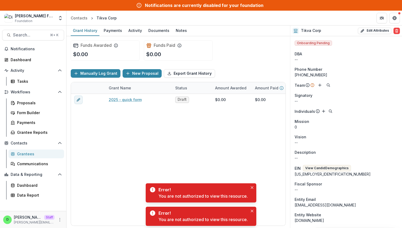
click at [240, 49] on div "Funds Awarded $0.00 Funds Paid $0.00" at bounding box center [178, 50] width 215 height 29
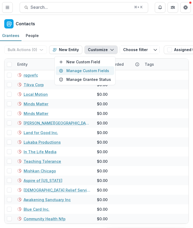
click at [100, 71] on button "Manage Custom Fields" at bounding box center [85, 70] width 58 height 9
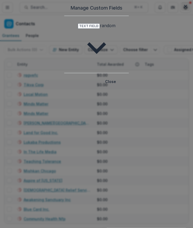
click at [188, 11] on button "Close" at bounding box center [185, 6] width 8 height 8
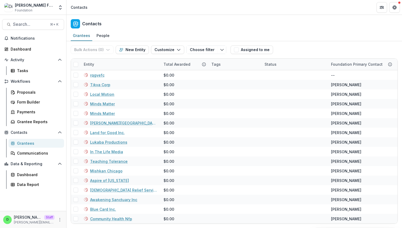
click at [33, 143] on div "Grantees" at bounding box center [38, 143] width 43 height 6
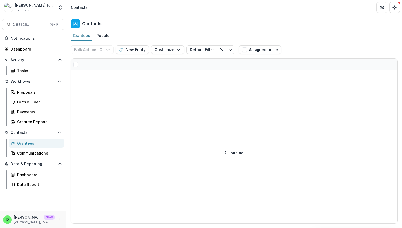
click at [163, 51] on div "Bulk Actions ( 0 ) Send Email Create Proposals Create Tasks New Entity Customiz…" at bounding box center [233, 134] width 335 height 186
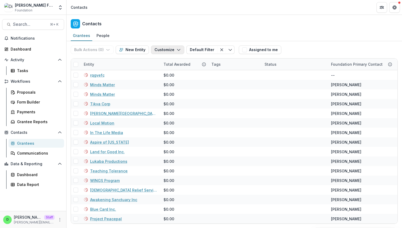
click at [169, 49] on button "Customize" at bounding box center [167, 49] width 33 height 8
click at [163, 71] on button "Manage Custom Fields" at bounding box center [151, 70] width 58 height 9
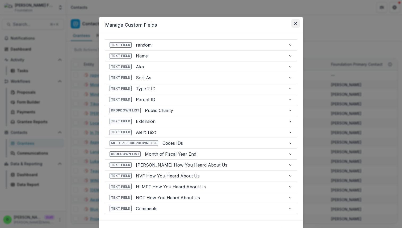
click at [294, 25] on button "Close" at bounding box center [295, 23] width 8 height 8
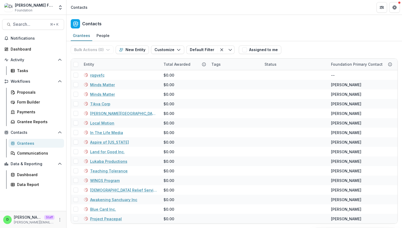
click at [307, 29] on div "Contacts" at bounding box center [233, 23] width 335 height 16
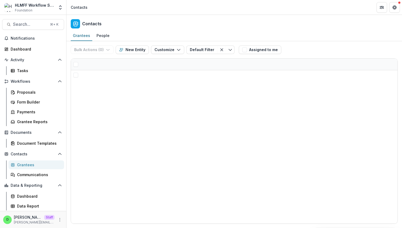
click at [176, 50] on div "Bulk Actions ( 0 ) Send Email Create Proposals Create Tasks New Entity Customiz…" at bounding box center [233, 134] width 335 height 186
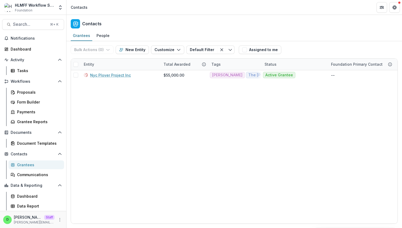
click at [177, 50] on polyline "button" at bounding box center [178, 50] width 3 height 2
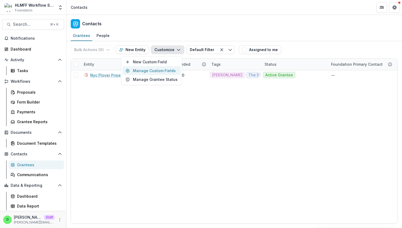
click at [169, 69] on button "Manage Custom Fields" at bounding box center [151, 70] width 58 height 9
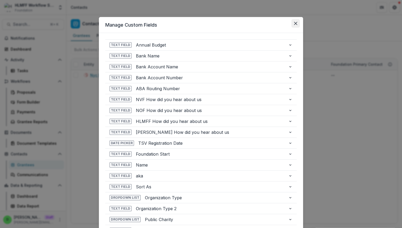
click at [296, 21] on button "Close" at bounding box center [295, 23] width 8 height 8
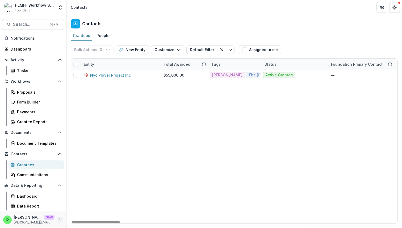
click at [61, 218] on icon "More" at bounding box center [60, 219] width 4 height 4
click at [91, 209] on link "User Settings" at bounding box center [94, 208] width 57 height 9
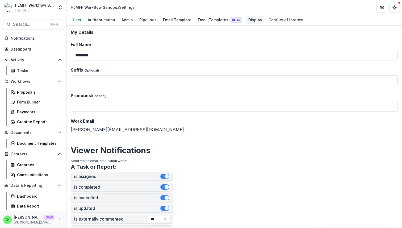
click at [246, 20] on div "Display" at bounding box center [255, 20] width 18 height 8
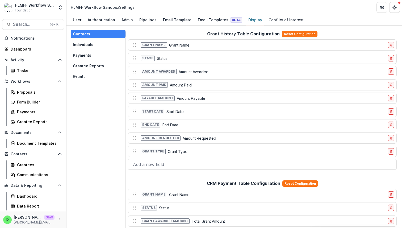
click at [88, 45] on button "Individuals" at bounding box center [98, 44] width 55 height 8
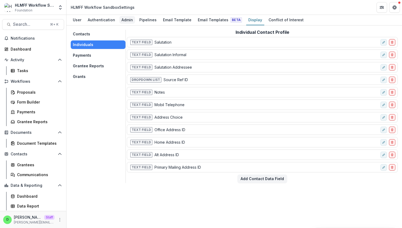
click at [127, 21] on div "Admin" at bounding box center [127, 20] width 16 height 8
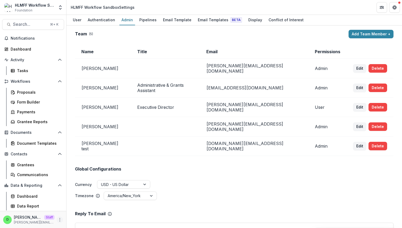
click at [60, 218] on circle "More" at bounding box center [60, 218] width 0 height 0
click at [33, 165] on div "Grantees" at bounding box center [38, 165] width 43 height 6
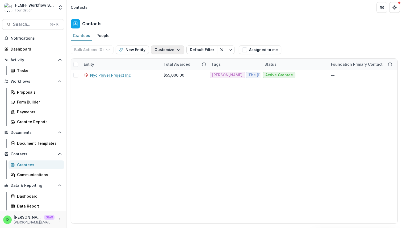
click at [158, 51] on button "Customize" at bounding box center [167, 49] width 33 height 8
click at [166, 71] on button "Manage Custom Fields" at bounding box center [151, 70] width 58 height 9
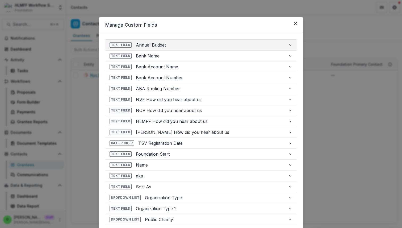
click at [289, 45] on icon "button" at bounding box center [290, 45] width 4 height 4
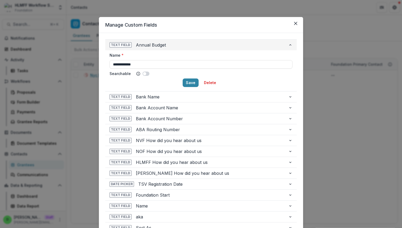
click at [289, 45] on icon "button" at bounding box center [290, 44] width 2 height 1
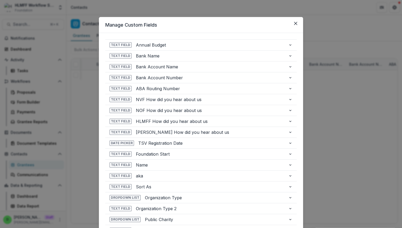
scroll to position [190, 0]
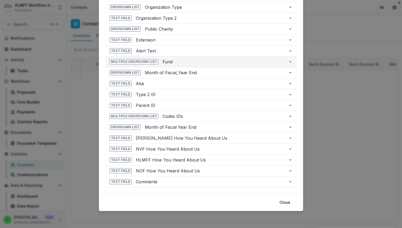
click at [290, 62] on icon "button" at bounding box center [290, 61] width 4 height 4
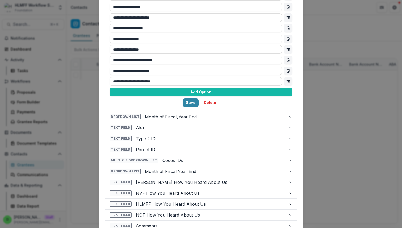
scroll to position [399, 0]
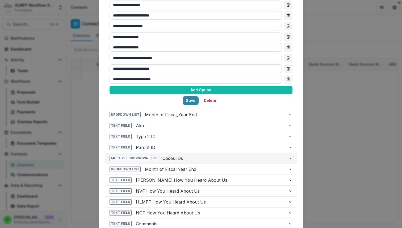
click at [290, 157] on icon "button" at bounding box center [290, 158] width 4 height 4
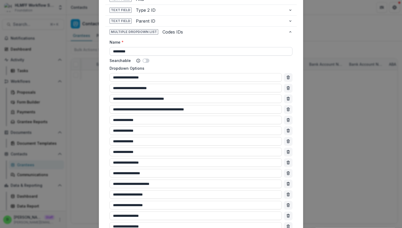
scroll to position [271, 0]
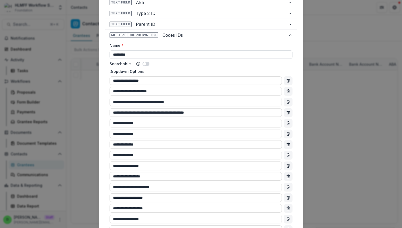
drag, startPoint x: 138, startPoint y: 54, endPoint x: 109, endPoint y: 54, distance: 29.0
click at [109, 54] on input "*********" at bounding box center [200, 54] width 183 height 8
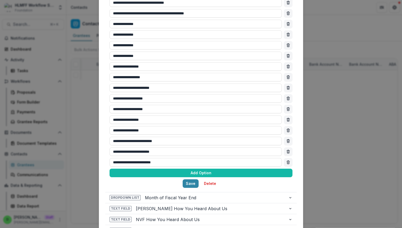
scroll to position [385, 0]
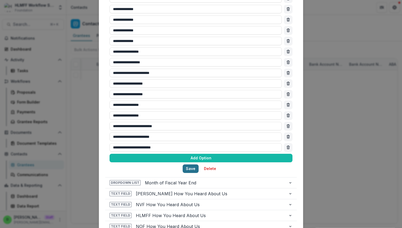
click at [188, 166] on button "Save" at bounding box center [190, 168] width 16 height 8
type input "****"
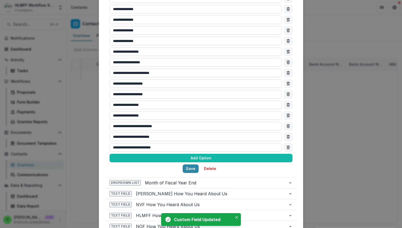
click at [315, 78] on div "**********" at bounding box center [201, 114] width 402 height 228
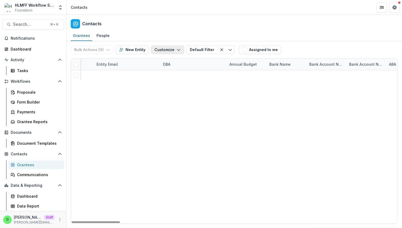
click at [164, 52] on button "Customize" at bounding box center [167, 49] width 33 height 8
click at [161, 69] on button "Manage Custom Fields" at bounding box center [151, 70] width 58 height 9
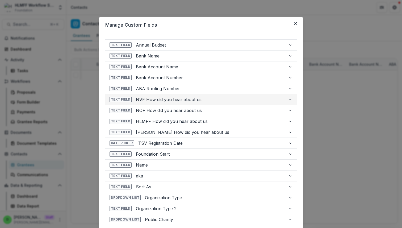
click at [213, 99] on span "NVF How did you hear about us" at bounding box center [210, 99] width 148 height 6
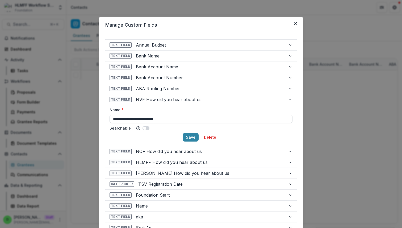
click at [203, 118] on input "**********" at bounding box center [200, 118] width 183 height 8
click at [210, 152] on span "NOF How did you hear about us" at bounding box center [210, 151] width 148 height 6
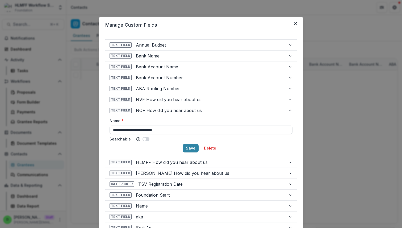
click at [218, 128] on input "**********" at bounding box center [200, 129] width 183 height 8
click at [210, 147] on button "Delete" at bounding box center [210, 148] width 19 height 8
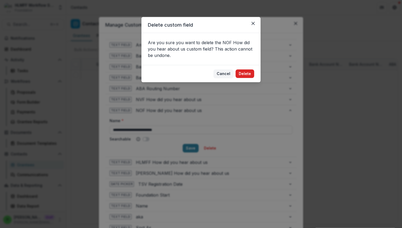
click at [243, 74] on button "Delete" at bounding box center [244, 73] width 19 height 8
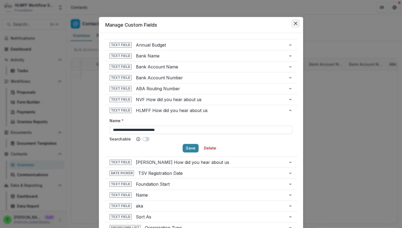
click at [295, 23] on icon "Close" at bounding box center [295, 23] width 3 height 3
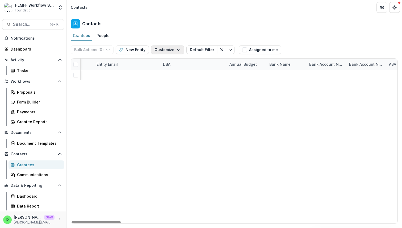
click at [168, 50] on button "Customize" at bounding box center [167, 49] width 33 height 8
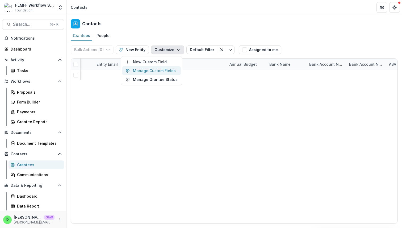
click at [162, 69] on button "Manage Custom Fields" at bounding box center [151, 70] width 58 height 9
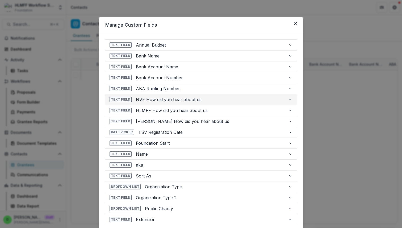
click at [289, 99] on icon "button" at bounding box center [290, 99] width 4 height 4
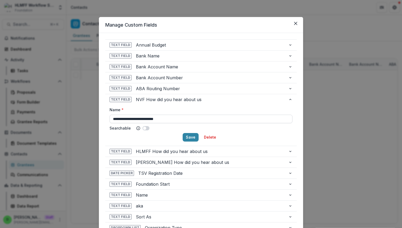
click at [181, 120] on input "**********" at bounding box center [200, 118] width 183 height 8
paste input
click at [189, 137] on button "Save" at bounding box center [190, 137] width 16 height 8
type input "**********"
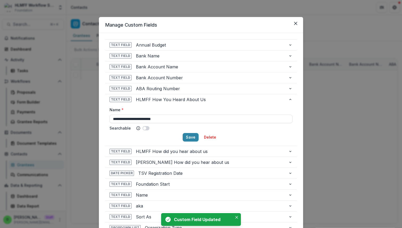
click at [324, 112] on div "**********" at bounding box center [201, 114] width 402 height 228
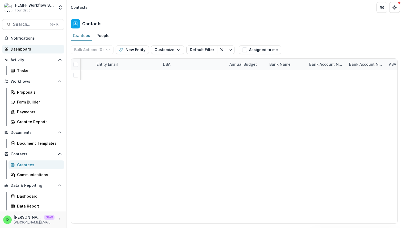
click at [23, 49] on div "Dashboard" at bounding box center [35, 49] width 49 height 6
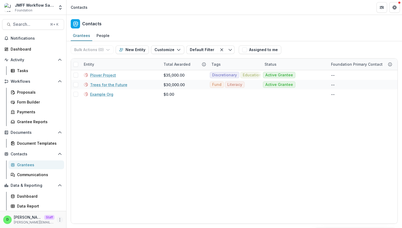
click at [61, 219] on icon "More" at bounding box center [60, 219] width 4 height 4
click at [27, 163] on div "Grantees" at bounding box center [38, 165] width 43 height 6
click at [158, 49] on button "Customize" at bounding box center [167, 49] width 33 height 8
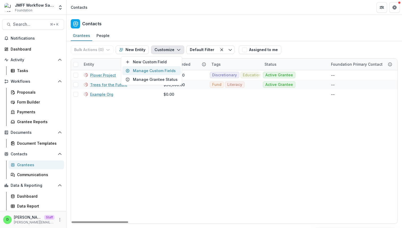
click at [163, 69] on button "Manage Custom Fields" at bounding box center [151, 70] width 58 height 9
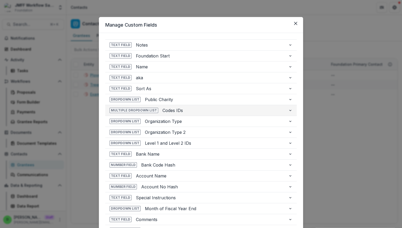
click at [289, 110] on icon "button" at bounding box center [290, 110] width 4 height 4
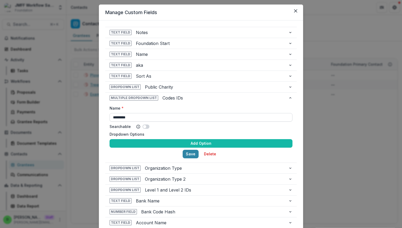
scroll to position [13, 0]
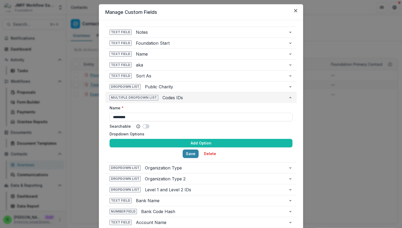
click at [290, 97] on icon "button" at bounding box center [290, 97] width 4 height 4
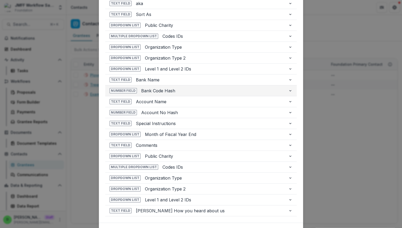
scroll to position [73, 0]
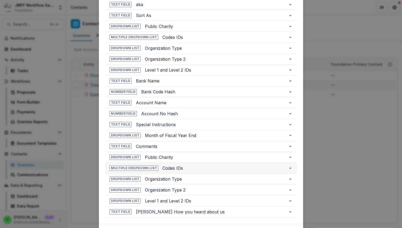
click at [289, 168] on icon "button" at bounding box center [290, 167] width 2 height 1
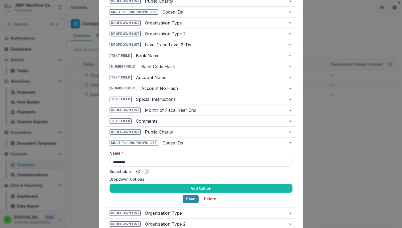
scroll to position [95, 0]
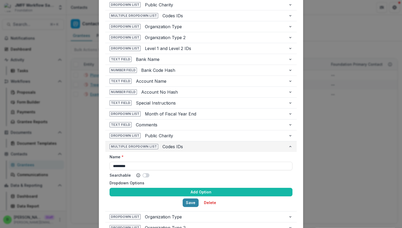
click at [289, 147] on icon "button" at bounding box center [290, 146] width 4 height 4
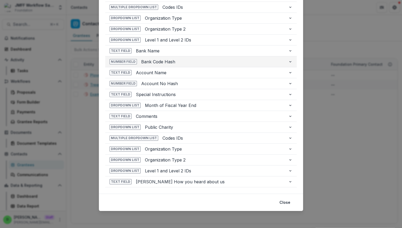
scroll to position [0, 0]
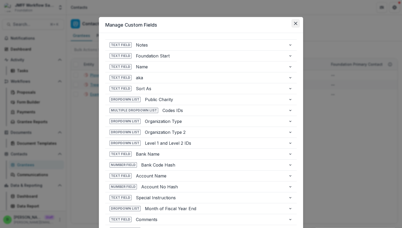
click at [294, 25] on button "Close" at bounding box center [295, 23] width 8 height 8
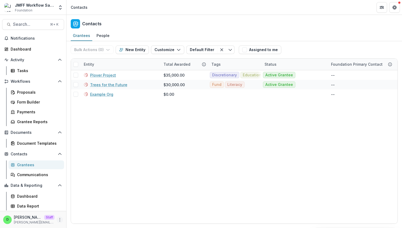
click at [58, 218] on icon "More" at bounding box center [60, 219] width 4 height 4
click at [82, 209] on link "User Settings" at bounding box center [94, 208] width 57 height 9
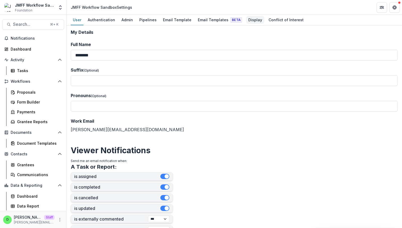
click at [250, 20] on div "Display" at bounding box center [255, 20] width 18 height 8
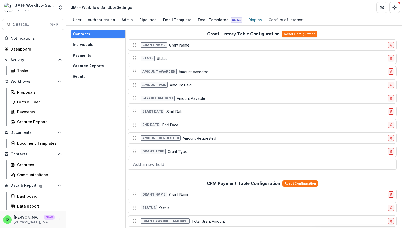
click at [95, 41] on button "Individuals" at bounding box center [98, 44] width 55 height 8
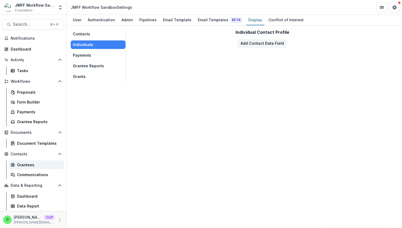
click at [42, 164] on div "Grantees" at bounding box center [38, 165] width 43 height 6
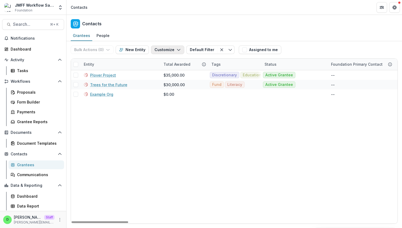
click at [176, 50] on icon "button" at bounding box center [178, 50] width 4 height 4
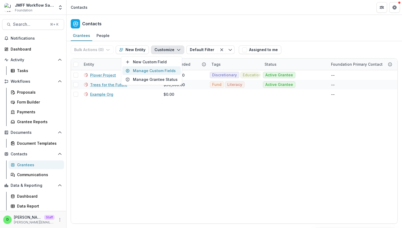
click at [166, 69] on button "Manage Custom Fields" at bounding box center [151, 70] width 58 height 9
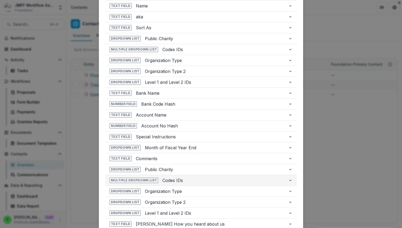
scroll to position [71, 0]
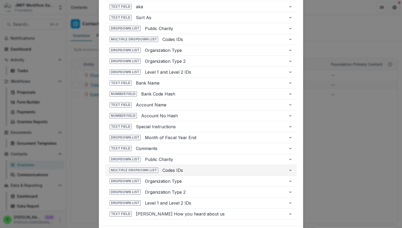
click at [290, 171] on icon "button" at bounding box center [290, 170] width 4 height 4
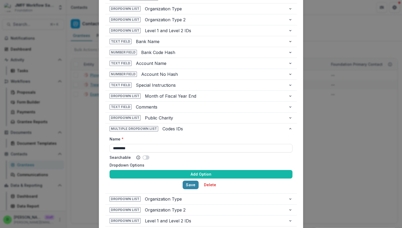
scroll to position [113, 0]
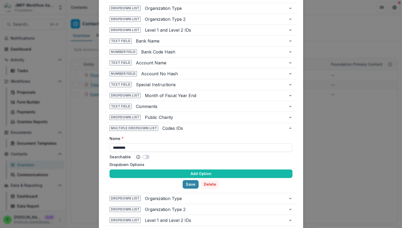
click at [206, 183] on button "Delete" at bounding box center [210, 184] width 19 height 8
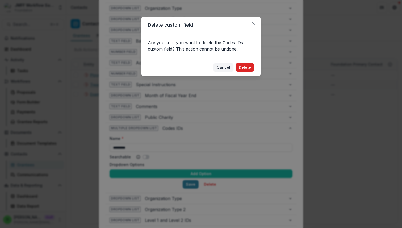
click at [245, 64] on button "Delete" at bounding box center [244, 67] width 19 height 8
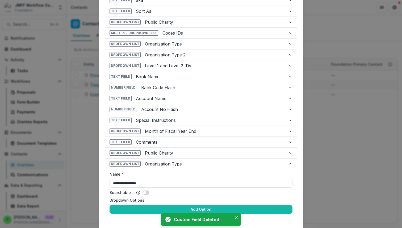
scroll to position [76, 0]
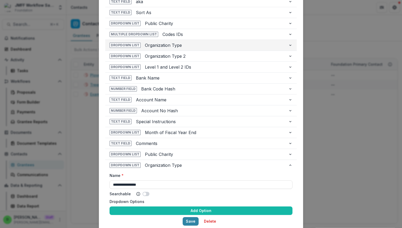
click at [285, 45] on button "Dropdown List Organization Type" at bounding box center [200, 45] width 191 height 11
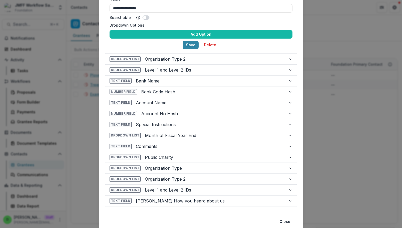
scroll to position [148, 0]
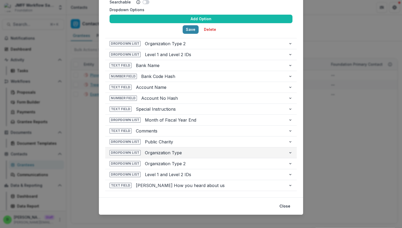
click at [286, 152] on button "Dropdown List Organization Type" at bounding box center [200, 152] width 191 height 11
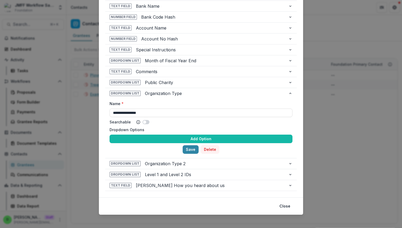
click at [211, 149] on button "Delete" at bounding box center [210, 149] width 19 height 8
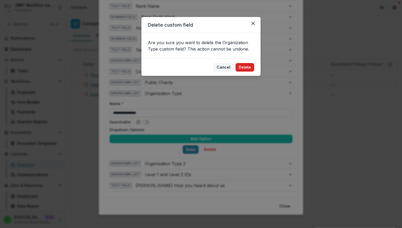
click at [245, 68] on button "Delete" at bounding box center [244, 67] width 19 height 8
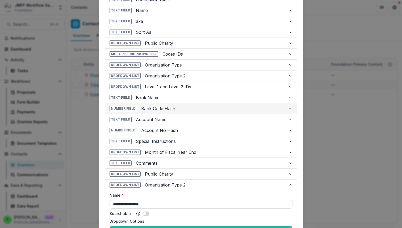
scroll to position [57, 0]
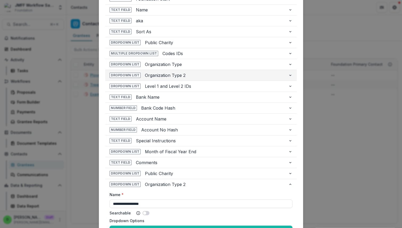
click at [236, 75] on span "Organization Type 2" at bounding box center [214, 75] width 139 height 6
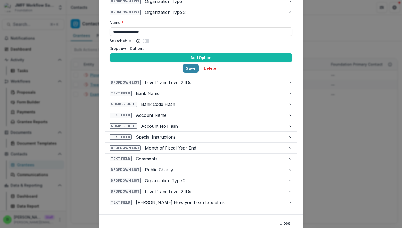
scroll to position [141, 0]
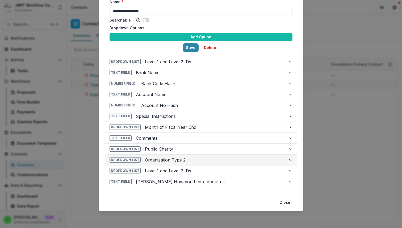
click at [254, 160] on span "Organization Type 2" at bounding box center [214, 159] width 139 height 6
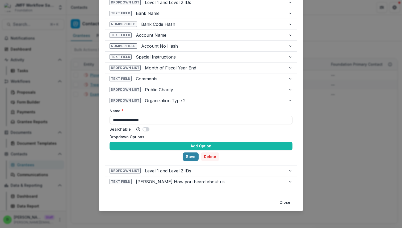
click at [207, 156] on button "Delete" at bounding box center [210, 156] width 19 height 8
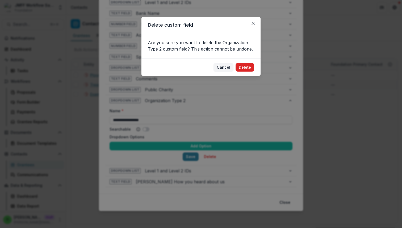
click at [245, 67] on button "Delete" at bounding box center [244, 67] width 19 height 8
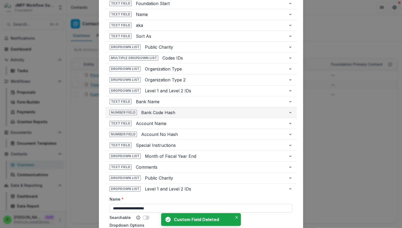
scroll to position [49, 0]
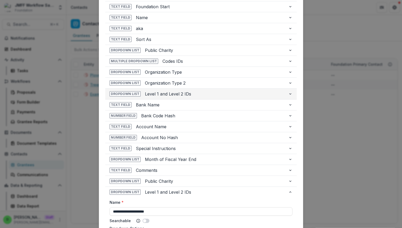
click at [236, 93] on span "Level 1 and Level 2 IDs" at bounding box center [214, 94] width 139 height 6
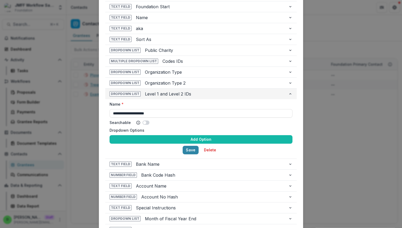
scroll to position [130, 0]
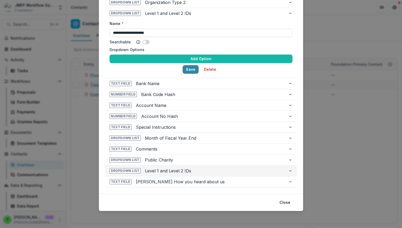
click at [222, 171] on span "Level 1 and Level 2 IDs" at bounding box center [214, 170] width 139 height 6
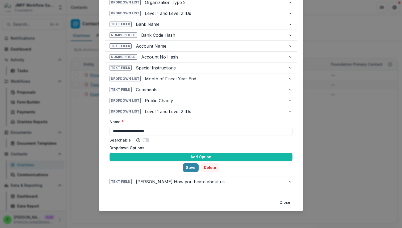
click at [208, 166] on button "Delete" at bounding box center [210, 167] width 19 height 8
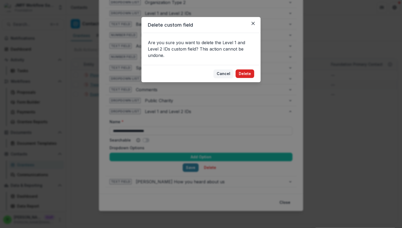
click at [245, 73] on button "Delete" at bounding box center [244, 73] width 19 height 8
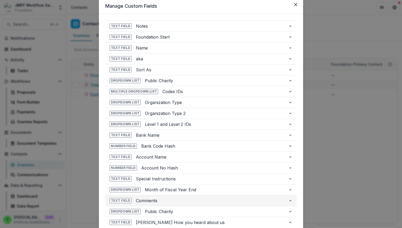
scroll to position [14, 0]
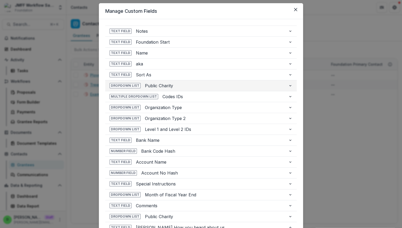
click at [229, 83] on span "Public Charity" at bounding box center [214, 85] width 139 height 6
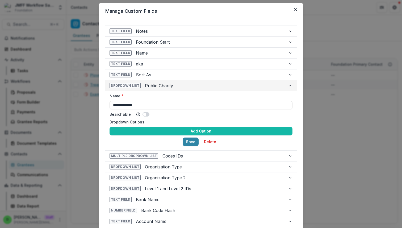
click at [229, 83] on span "Public Charity" at bounding box center [214, 85] width 139 height 6
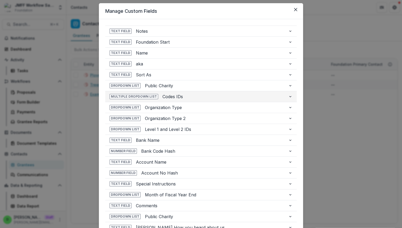
click at [226, 99] on span "Codes IDs" at bounding box center [222, 96] width 121 height 6
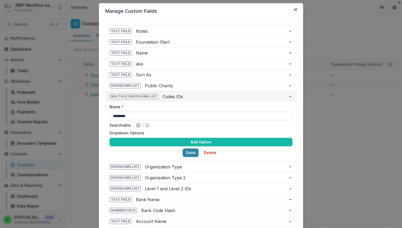
click at [226, 99] on span "Codes IDs" at bounding box center [222, 96] width 121 height 6
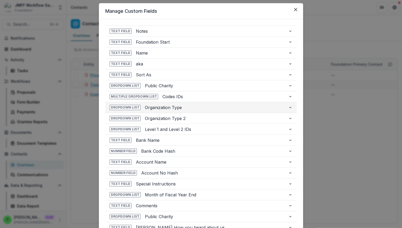
click at [225, 107] on span "Organization Type" at bounding box center [214, 107] width 139 height 6
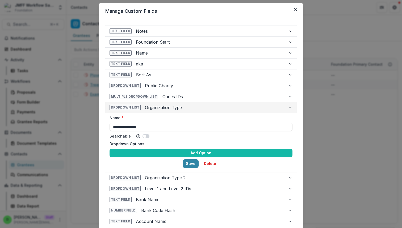
click at [225, 107] on span "Organization Type" at bounding box center [214, 107] width 139 height 6
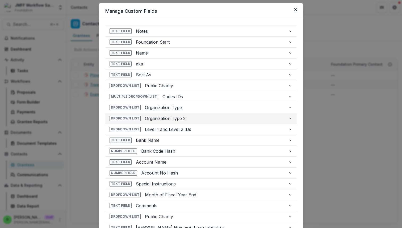
click at [224, 116] on span "Organization Type 2" at bounding box center [214, 118] width 139 height 6
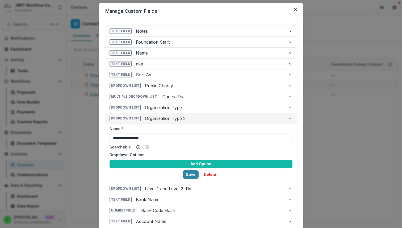
click at [224, 116] on span "Organization Type 2" at bounding box center [214, 118] width 139 height 6
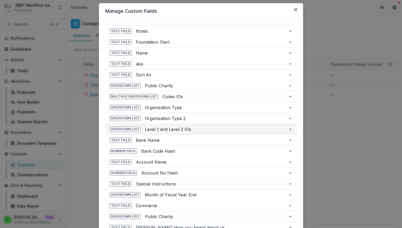
click at [223, 126] on span "Level 1 and Level 2 IDs" at bounding box center [214, 129] width 139 height 6
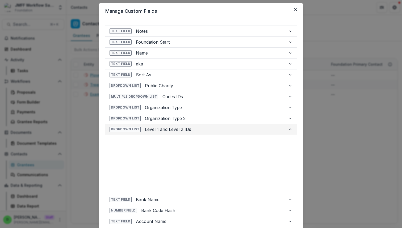
click at [223, 126] on span "Level 1 and Level 2 IDs" at bounding box center [214, 129] width 139 height 6
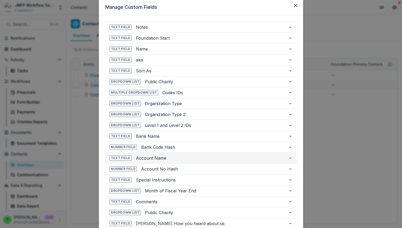
scroll to position [17, 0]
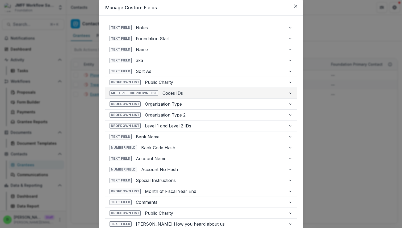
click at [224, 96] on span "Codes IDs" at bounding box center [222, 93] width 121 height 6
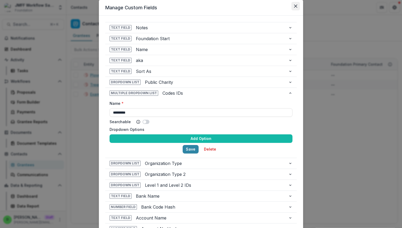
click at [294, 7] on icon "Close" at bounding box center [295, 6] width 3 height 3
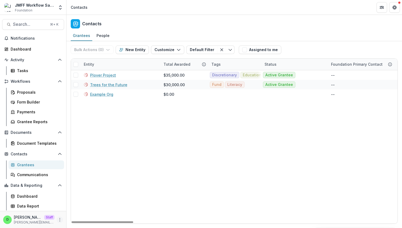
click at [59, 219] on icon "More" at bounding box center [60, 219] width 4 height 4
click at [79, 210] on link "User Settings" at bounding box center [94, 208] width 57 height 9
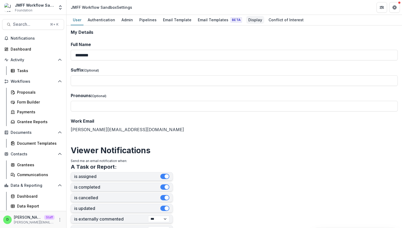
click at [246, 20] on div "Display" at bounding box center [255, 20] width 18 height 8
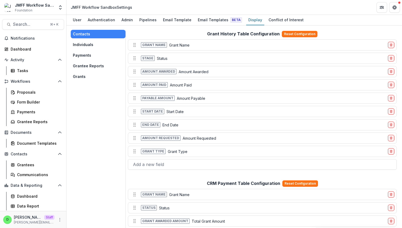
click at [88, 46] on button "Individuals" at bounding box center [98, 44] width 55 height 8
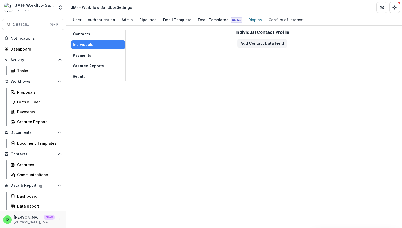
click at [200, 72] on div "Individual Contact Profile Add Contact Data Field" at bounding box center [262, 55] width 271 height 51
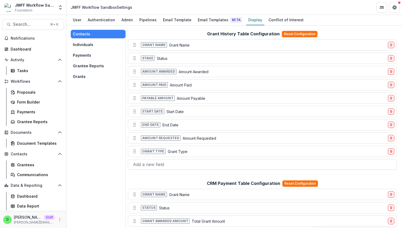
click at [88, 42] on button "Individuals" at bounding box center [98, 44] width 55 height 8
click at [88, 46] on button "Individuals" at bounding box center [98, 44] width 55 height 8
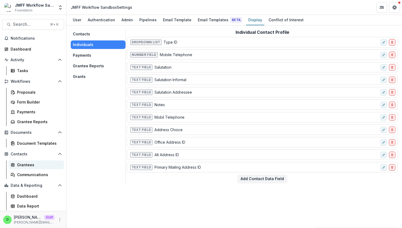
click at [26, 164] on div "Grantees" at bounding box center [38, 165] width 43 height 6
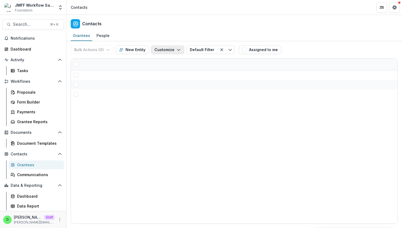
click at [167, 50] on button "Customize" at bounding box center [167, 49] width 33 height 8
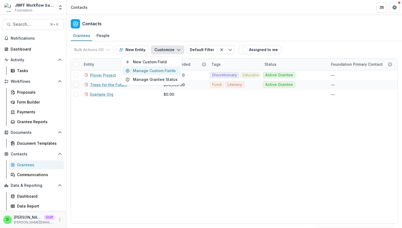
click at [160, 71] on button "Manage Custom Fields" at bounding box center [151, 70] width 58 height 9
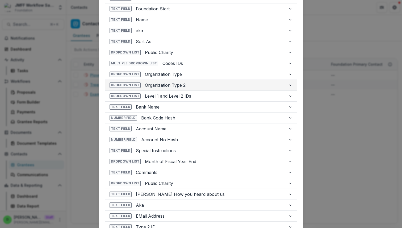
scroll to position [46, 0]
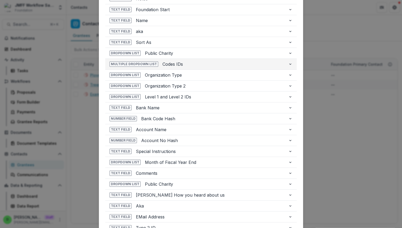
click at [290, 63] on icon "button" at bounding box center [290, 64] width 4 height 4
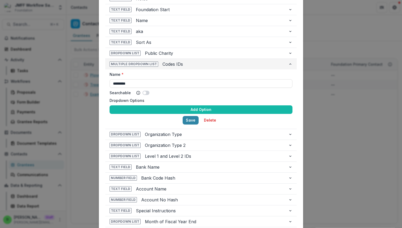
click at [290, 63] on icon "button" at bounding box center [290, 64] width 4 height 4
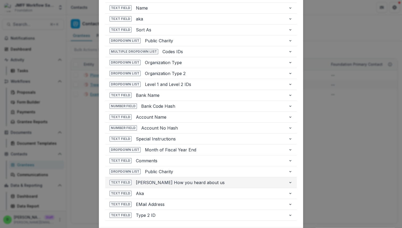
scroll to position [58, 0]
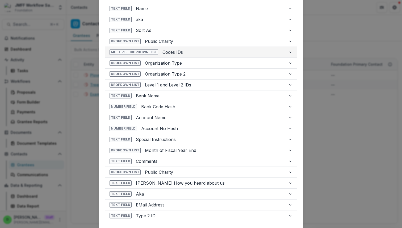
click at [289, 52] on icon "button" at bounding box center [290, 52] width 4 height 4
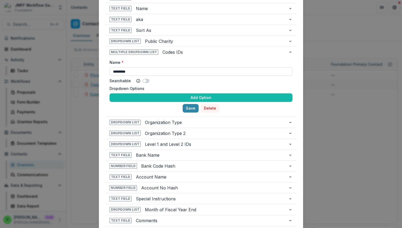
click at [208, 107] on button "Delete" at bounding box center [210, 108] width 19 height 8
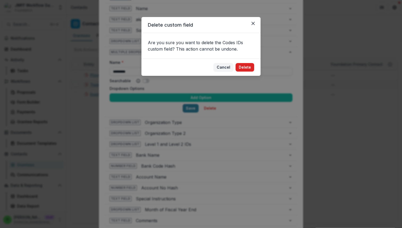
click at [245, 66] on button "Delete" at bounding box center [244, 67] width 19 height 8
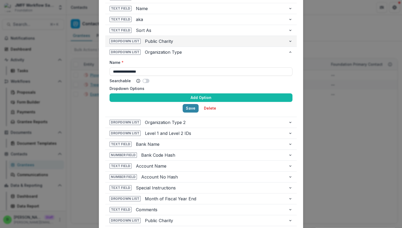
click at [198, 42] on span "Public Charity" at bounding box center [214, 41] width 139 height 6
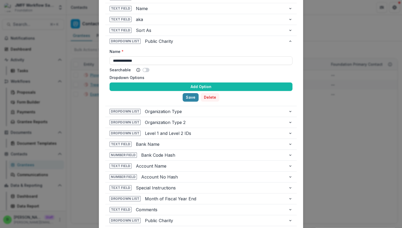
click at [206, 98] on button "Delete" at bounding box center [210, 97] width 19 height 8
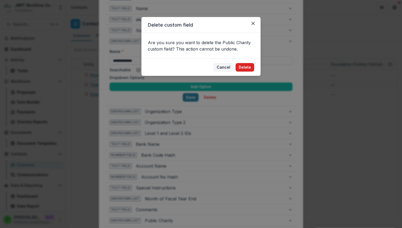
click at [244, 66] on button "Delete" at bounding box center [244, 67] width 19 height 8
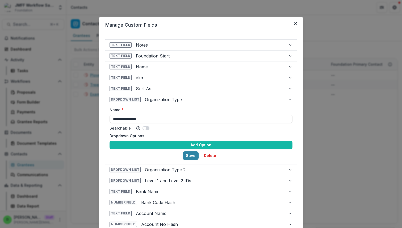
scroll to position [130, 0]
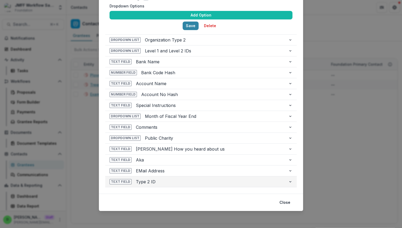
click at [278, 180] on span "Type 2 ID" at bounding box center [210, 181] width 148 height 6
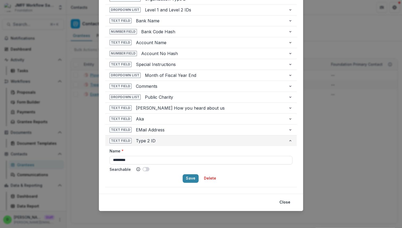
scroll to position [111, 0]
click at [208, 179] on button "Delete" at bounding box center [210, 178] width 19 height 8
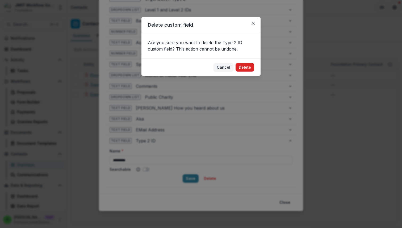
click at [245, 68] on button "Delete" at bounding box center [244, 67] width 19 height 8
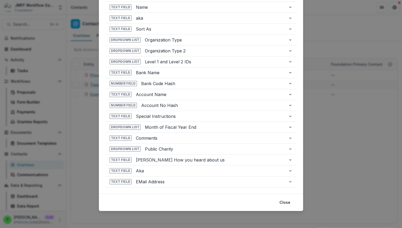
scroll to position [59, 0]
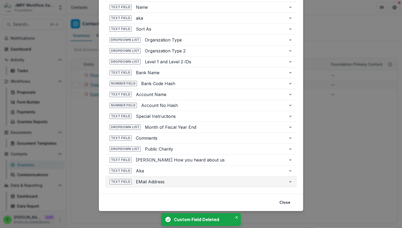
click at [209, 181] on span "EMail Address" at bounding box center [210, 181] width 148 height 6
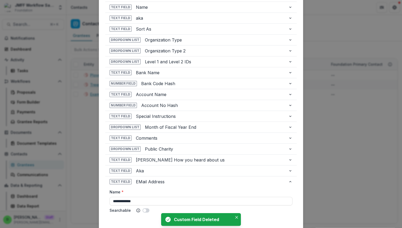
scroll to position [0, 0]
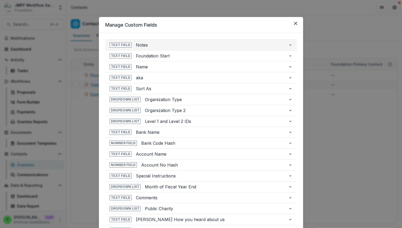
click at [170, 43] on span "Notes" at bounding box center [210, 45] width 148 height 6
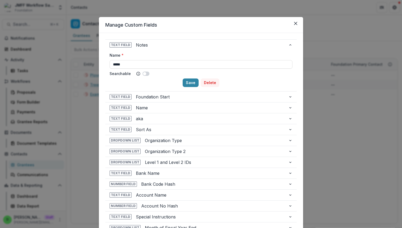
click at [207, 81] on button "Delete" at bounding box center [210, 82] width 19 height 8
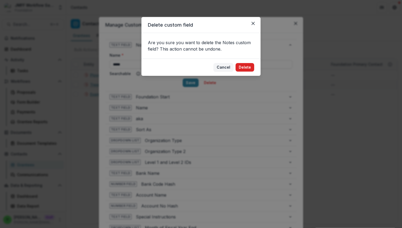
click at [240, 65] on button "Delete" at bounding box center [244, 67] width 19 height 8
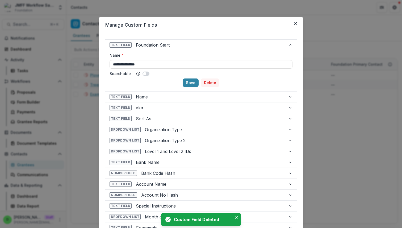
click at [209, 83] on button "Delete" at bounding box center [210, 82] width 19 height 8
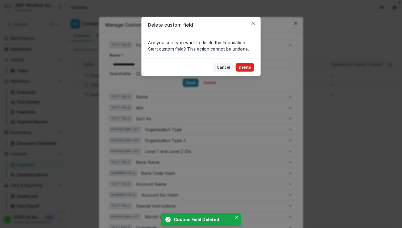
click at [243, 68] on button "Delete" at bounding box center [244, 67] width 19 height 8
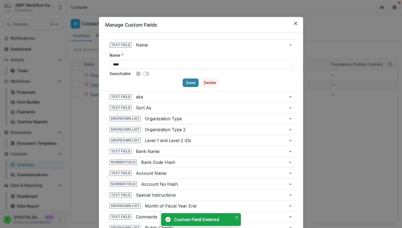
click at [207, 84] on button "Delete" at bounding box center [210, 82] width 19 height 8
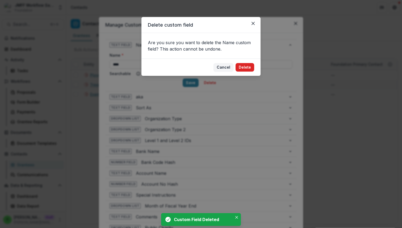
click at [244, 66] on button "Delete" at bounding box center [244, 67] width 19 height 8
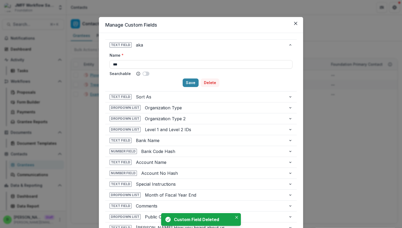
click at [212, 81] on button "Delete" at bounding box center [210, 82] width 19 height 8
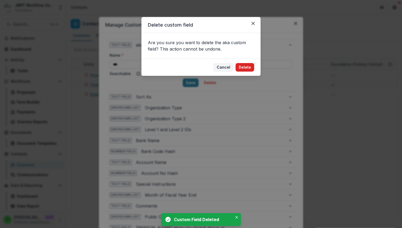
click at [245, 69] on button "Delete" at bounding box center [244, 67] width 19 height 8
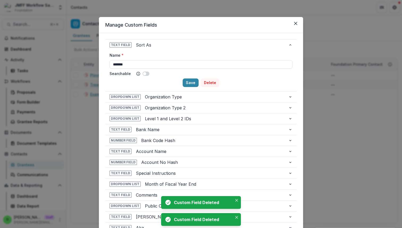
click at [210, 82] on button "Delete" at bounding box center [210, 82] width 19 height 8
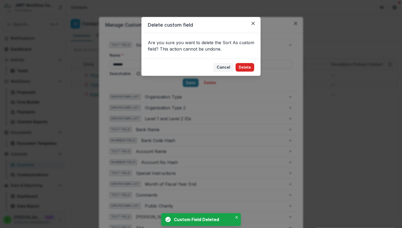
click at [244, 68] on button "Delete" at bounding box center [244, 67] width 19 height 8
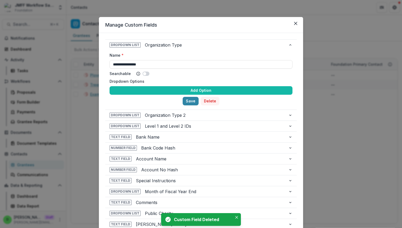
click at [210, 100] on button "Delete" at bounding box center [210, 101] width 19 height 8
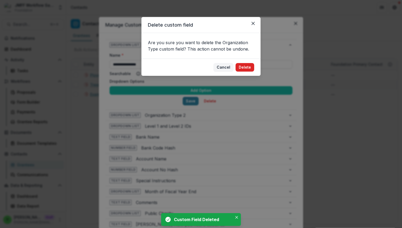
click at [243, 65] on button "Delete" at bounding box center [244, 67] width 19 height 8
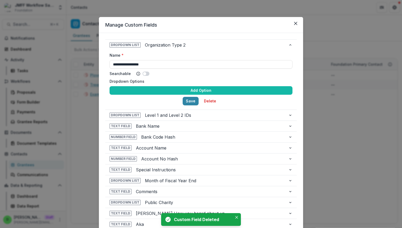
click at [208, 105] on div "**********" at bounding box center [200, 79] width 191 height 59
click at [207, 101] on button "Delete" at bounding box center [210, 101] width 19 height 8
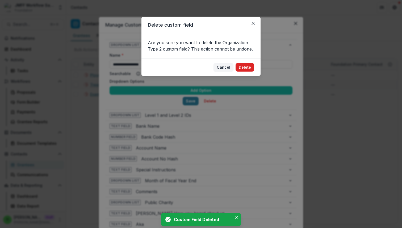
click at [245, 68] on button "Delete" at bounding box center [244, 67] width 19 height 8
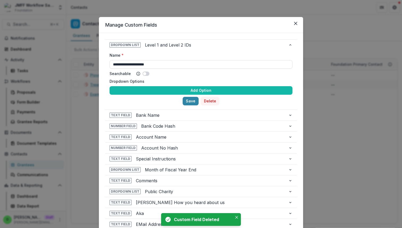
click at [210, 102] on button "Delete" at bounding box center [210, 101] width 19 height 8
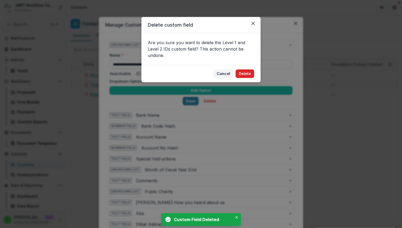
click at [243, 70] on button "Delete" at bounding box center [244, 73] width 19 height 8
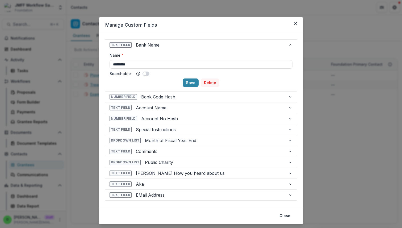
click at [209, 82] on button "Delete" at bounding box center [210, 82] width 19 height 8
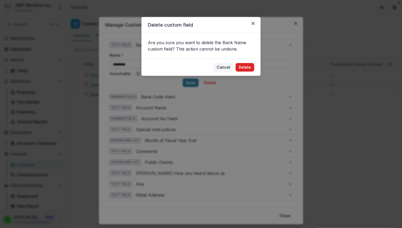
click at [240, 68] on button "Delete" at bounding box center [244, 67] width 19 height 8
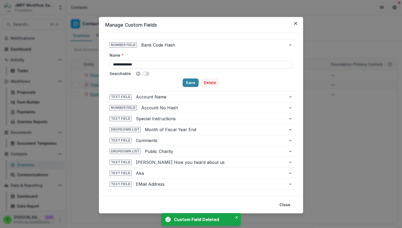
click at [208, 83] on button "Delete" at bounding box center [210, 82] width 19 height 8
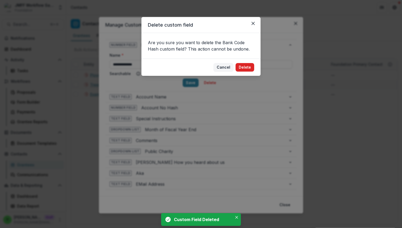
click at [243, 67] on button "Delete" at bounding box center [244, 67] width 19 height 8
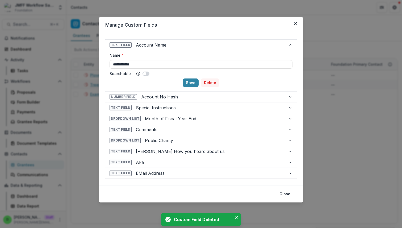
click at [210, 83] on button "Delete" at bounding box center [210, 82] width 19 height 8
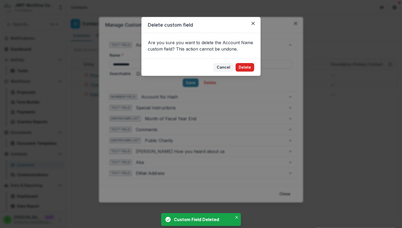
click at [245, 69] on button "Delete" at bounding box center [244, 67] width 19 height 8
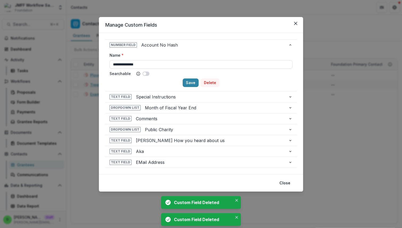
click at [214, 83] on button "Delete" at bounding box center [210, 82] width 19 height 8
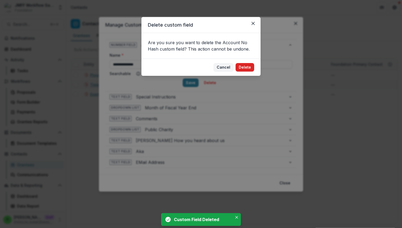
click at [248, 68] on button "Delete" at bounding box center [244, 67] width 19 height 8
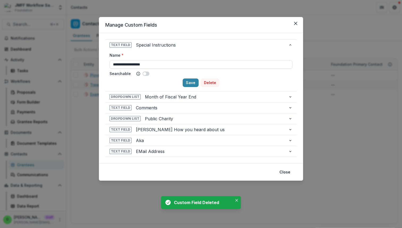
click at [214, 83] on button "Delete" at bounding box center [210, 82] width 19 height 8
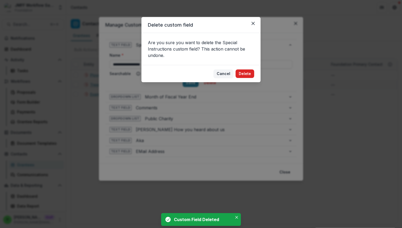
click at [239, 73] on button "Delete" at bounding box center [244, 73] width 19 height 8
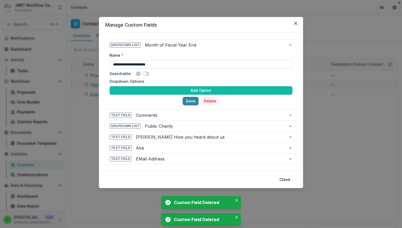
click at [211, 99] on button "Delete" at bounding box center [210, 101] width 19 height 8
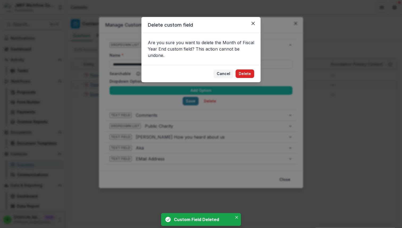
click at [247, 75] on button "Delete" at bounding box center [244, 73] width 19 height 8
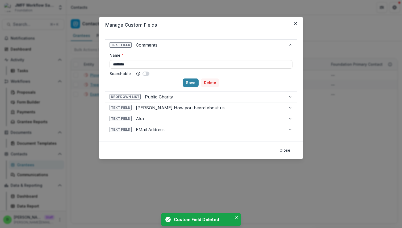
click at [209, 84] on button "Delete" at bounding box center [210, 82] width 19 height 8
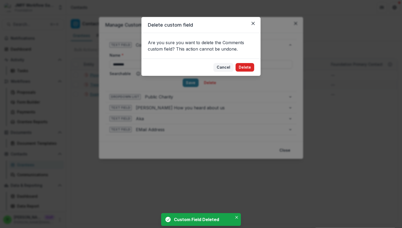
click at [241, 68] on button "Delete" at bounding box center [244, 67] width 19 height 8
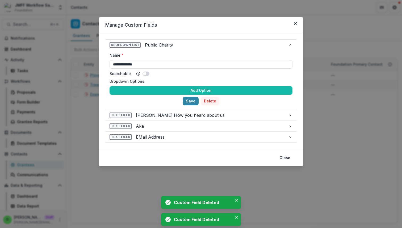
click at [209, 100] on button "Delete" at bounding box center [210, 101] width 19 height 8
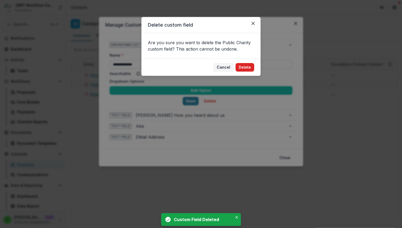
click at [243, 66] on button "Delete" at bounding box center [244, 67] width 19 height 8
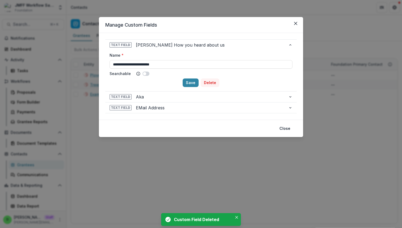
click at [210, 83] on button "Delete" at bounding box center [210, 82] width 19 height 8
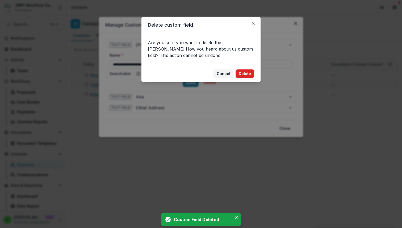
click at [244, 72] on button "Delete" at bounding box center [244, 73] width 19 height 8
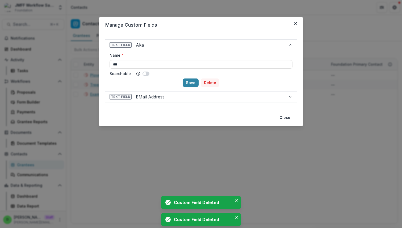
click at [208, 83] on button "Delete" at bounding box center [210, 82] width 19 height 8
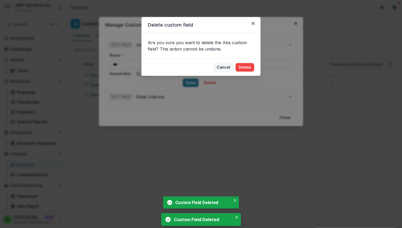
click at [245, 72] on footer "Cancel Delete" at bounding box center [200, 66] width 119 height 17
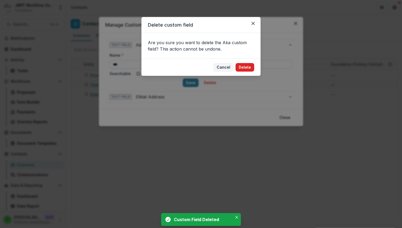
click at [245, 69] on button "Delete" at bounding box center [244, 67] width 19 height 8
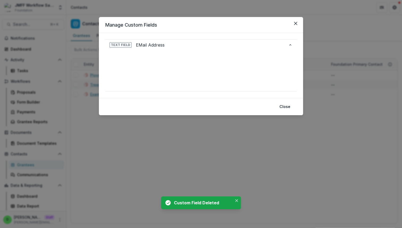
click at [209, 79] on button "Delete" at bounding box center [210, 82] width 19 height 8
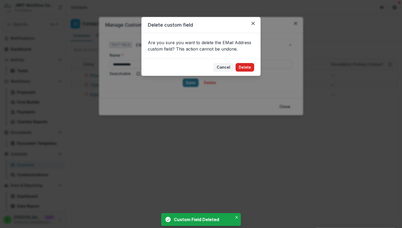
click at [250, 64] on button "Delete" at bounding box center [244, 67] width 19 height 8
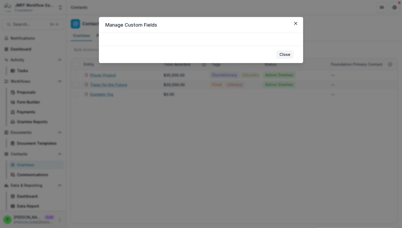
click at [287, 55] on button "Close" at bounding box center [284, 54] width 17 height 8
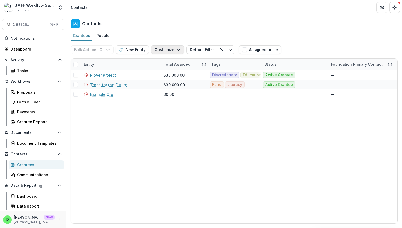
click at [177, 50] on icon "button" at bounding box center [178, 50] width 4 height 4
click at [167, 61] on button "New Custom Field" at bounding box center [151, 61] width 58 height 9
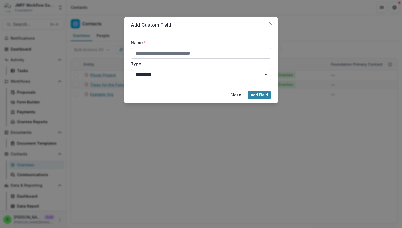
click at [178, 55] on input "Name *" at bounding box center [201, 53] width 140 height 11
paste input "**********"
type input "**********"
click at [257, 96] on button "Add Field" at bounding box center [259, 95] width 24 height 8
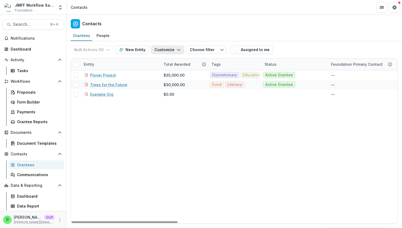
click at [172, 49] on button "Customize" at bounding box center [167, 49] width 33 height 8
click at [163, 70] on button "Manage Custom Fields" at bounding box center [151, 70] width 58 height 9
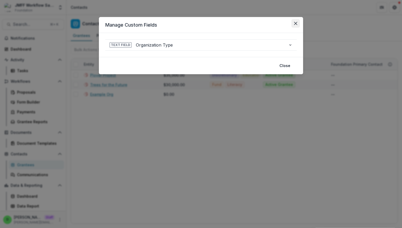
click at [295, 21] on button "Close" at bounding box center [295, 23] width 8 height 8
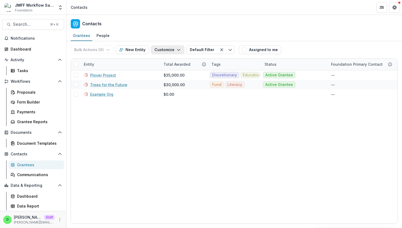
click at [157, 46] on button "Customize" at bounding box center [167, 49] width 33 height 8
click at [163, 71] on button "Manage Custom Fields" at bounding box center [151, 70] width 58 height 9
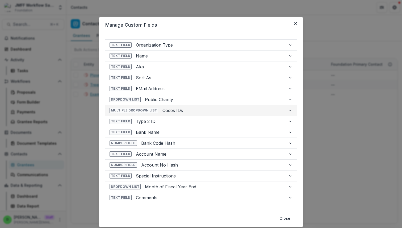
click at [234, 107] on span "Codes IDs" at bounding box center [222, 110] width 121 height 6
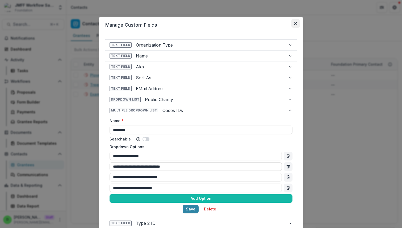
click at [294, 21] on button "Close" at bounding box center [295, 23] width 8 height 8
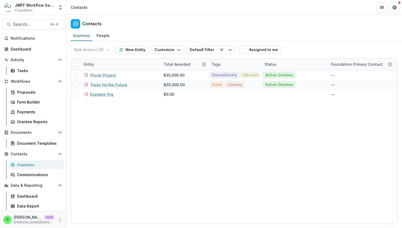
click at [60, 216] on button "More" at bounding box center [60, 219] width 6 height 6
click at [78, 208] on link "User Settings" at bounding box center [94, 208] width 57 height 9
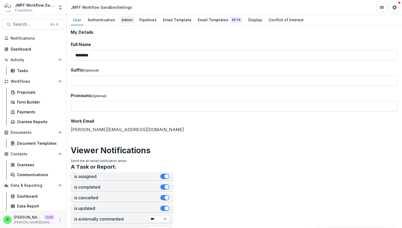
click at [122, 21] on div "Admin" at bounding box center [127, 20] width 16 height 8
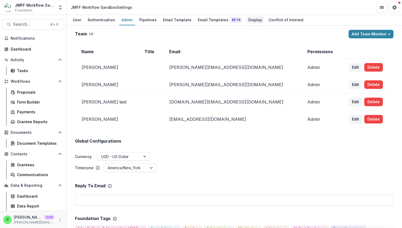
click at [247, 20] on div "Display" at bounding box center [255, 20] width 18 height 8
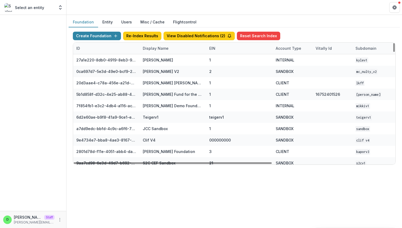
click at [156, 48] on div "Display Name" at bounding box center [155, 48] width 32 height 6
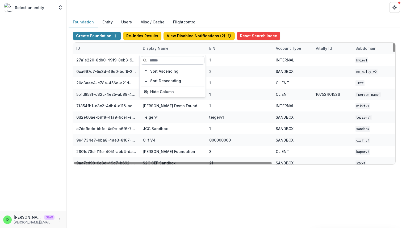
click at [160, 61] on input at bounding box center [173, 60] width 64 height 8
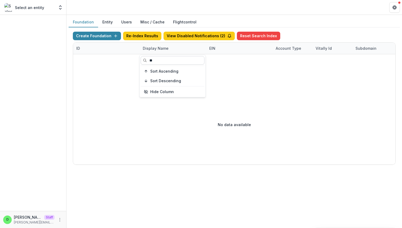
type input "*"
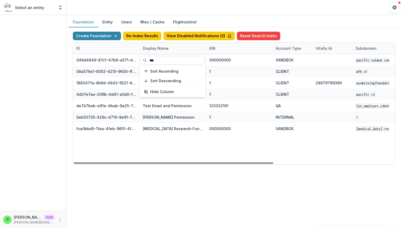
type input "***"
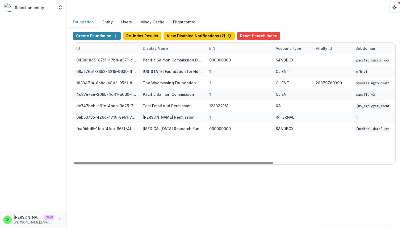
click at [184, 145] on div "048d4849-87c1-47b8-a571-d36adc5d9bb4 Pacific Salmon Commission DEMO 000000000 S…" at bounding box center [332, 109] width 518 height 110
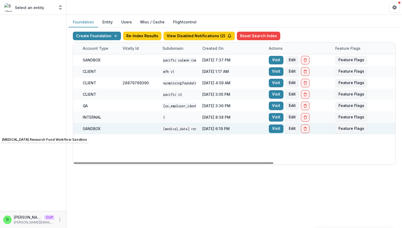
scroll to position [0, 196]
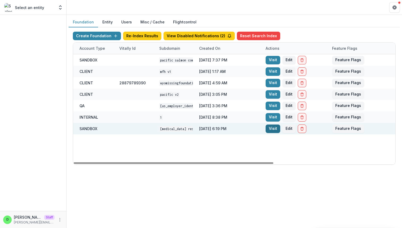
click at [271, 129] on link "Visit" at bounding box center [272, 128] width 15 height 8
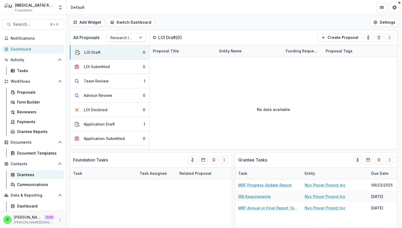
click at [39, 174] on div "Grantees" at bounding box center [38, 175] width 43 height 6
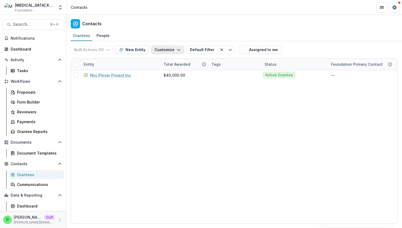
click at [165, 49] on button "Customize" at bounding box center [167, 49] width 33 height 8
click at [170, 69] on button "Manage Custom Fields" at bounding box center [151, 70] width 58 height 9
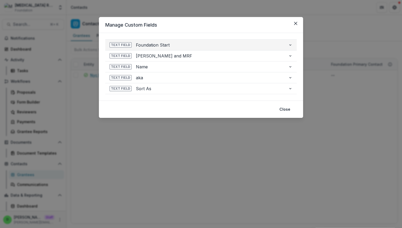
click at [290, 44] on icon "button" at bounding box center [290, 45] width 4 height 4
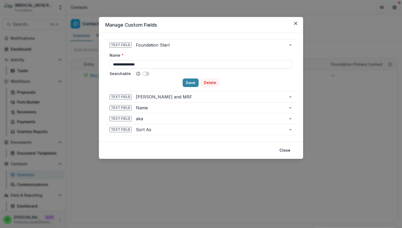
click at [212, 82] on button "Delete" at bounding box center [210, 82] width 19 height 8
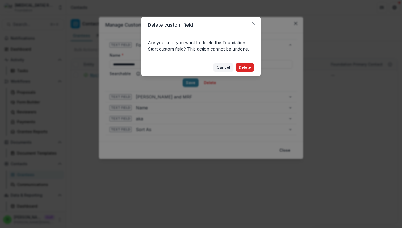
click at [243, 65] on button "Delete" at bounding box center [244, 67] width 19 height 8
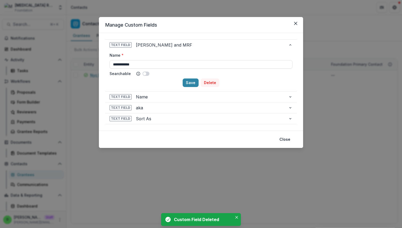
click at [211, 81] on button "Delete" at bounding box center [210, 82] width 19 height 8
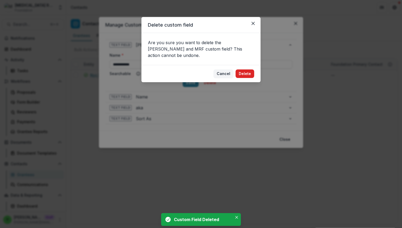
click at [241, 69] on button "Delete" at bounding box center [244, 73] width 19 height 8
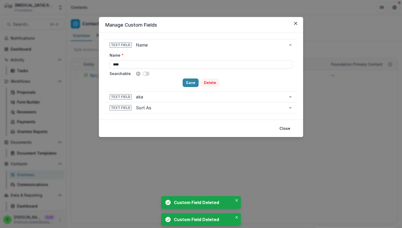
click at [207, 83] on button "Delete" at bounding box center [210, 82] width 19 height 8
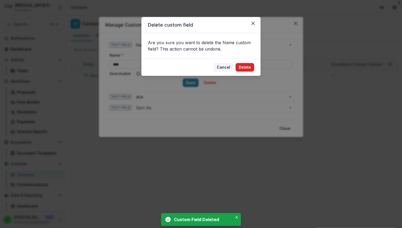
click at [243, 69] on button "Delete" at bounding box center [244, 67] width 19 height 8
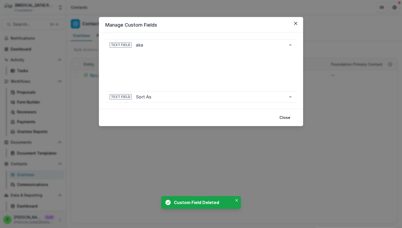
click at [210, 81] on button "Delete" at bounding box center [210, 82] width 19 height 8
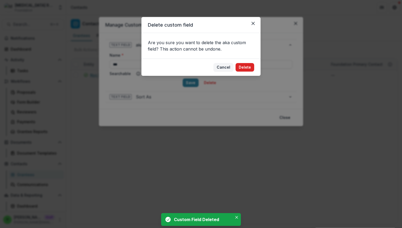
click at [244, 67] on button "Delete" at bounding box center [244, 67] width 19 height 8
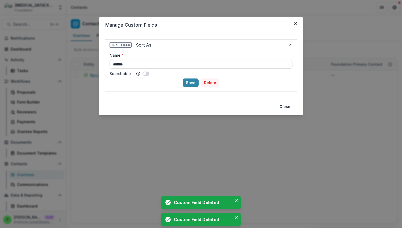
click at [210, 81] on button "Delete" at bounding box center [210, 82] width 19 height 8
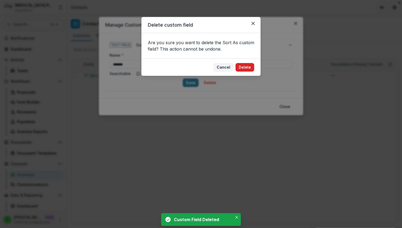
click at [243, 69] on button "Delete" at bounding box center [244, 67] width 19 height 8
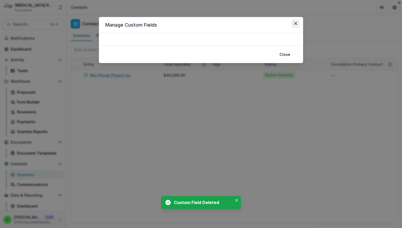
click at [296, 24] on icon "Close" at bounding box center [295, 23] width 3 height 3
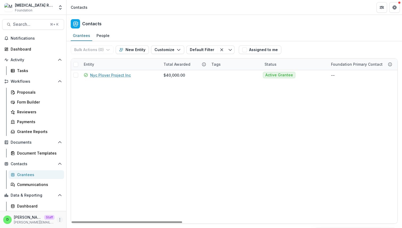
click at [58, 219] on icon "More" at bounding box center [60, 219] width 4 height 4
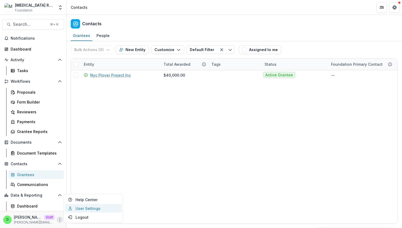
click at [80, 210] on link "User Settings" at bounding box center [93, 208] width 57 height 9
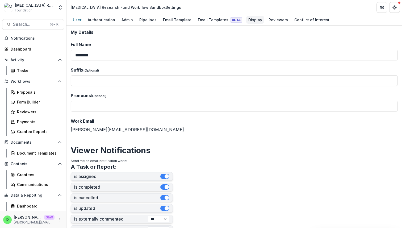
click at [248, 17] on div "Display" at bounding box center [255, 20] width 18 height 8
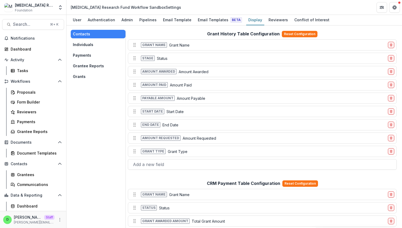
click at [86, 45] on button "Individuals" at bounding box center [98, 44] width 55 height 8
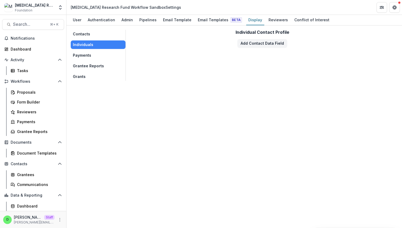
click at [211, 63] on div "Individual Contact Profile Add Contact Data Field" at bounding box center [262, 55] width 271 height 51
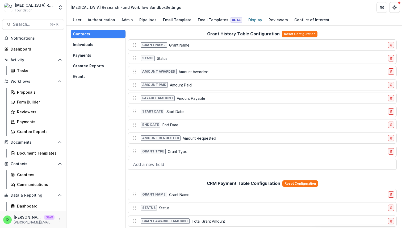
click at [88, 44] on button "Individuals" at bounding box center [98, 44] width 55 height 8
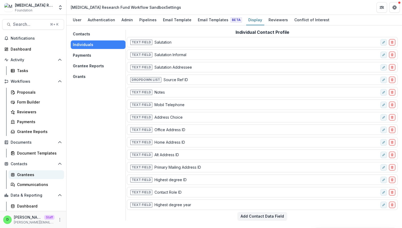
click at [29, 174] on div "Grantees" at bounding box center [38, 175] width 43 height 6
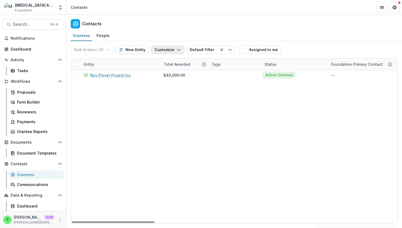
click at [173, 47] on button "Customize" at bounding box center [167, 49] width 33 height 8
click at [172, 71] on button "Manage Custom Fields" at bounding box center [151, 70] width 58 height 9
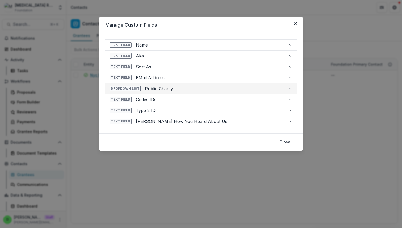
click at [286, 88] on button "Dropdown List Public Charity" at bounding box center [200, 88] width 191 height 11
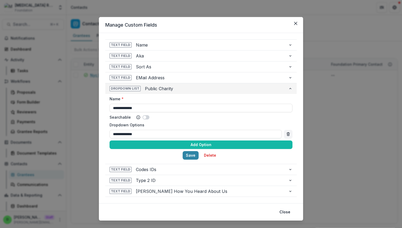
click at [286, 88] on button "Dropdown List Public Charity" at bounding box center [200, 88] width 191 height 11
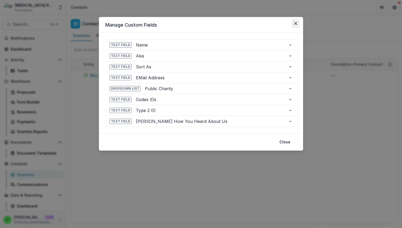
click at [296, 20] on button "Close" at bounding box center [295, 23] width 8 height 8
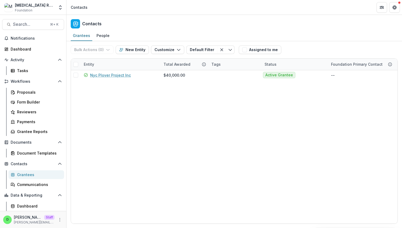
click at [275, 18] on div "Contacts" at bounding box center [233, 23] width 335 height 16
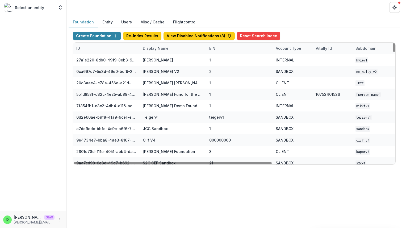
click at [156, 48] on div "Display Name" at bounding box center [155, 48] width 32 height 6
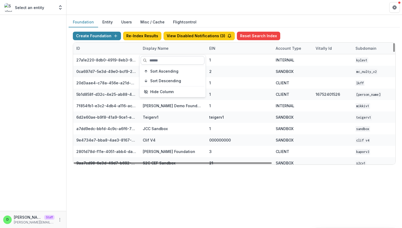
click at [156, 60] on input at bounding box center [173, 60] width 64 height 8
type input "*"
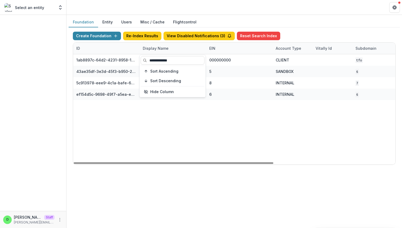
type input "**********"
click at [219, 118] on div "1ab8897c-64d2-4231-8958-1413730cfce8 The Family Office 000000000 CLIENT TFO [DA…" at bounding box center [332, 109] width 518 height 110
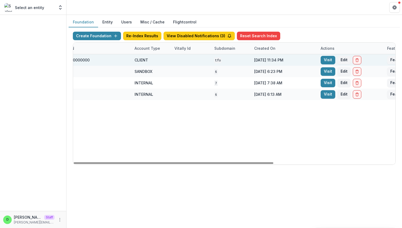
scroll to position [0, 196]
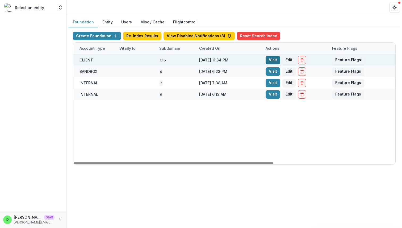
click at [269, 59] on link "Visit" at bounding box center [272, 60] width 15 height 8
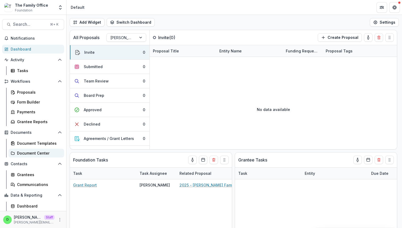
scroll to position [9, 0]
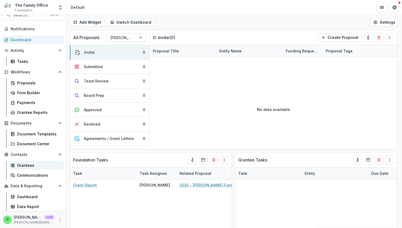
click at [28, 165] on div "Grantees" at bounding box center [38, 165] width 43 height 6
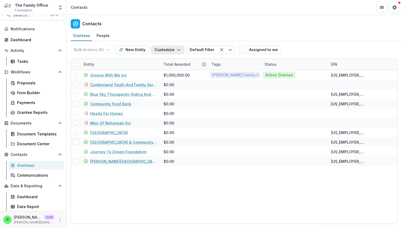
click at [165, 52] on button "Customize" at bounding box center [167, 49] width 33 height 8
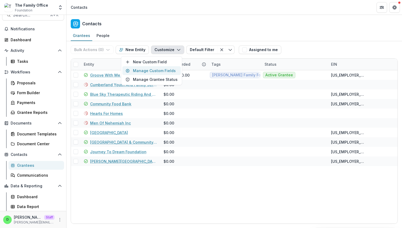
click at [157, 69] on button "Manage Custom Fields" at bounding box center [151, 70] width 58 height 9
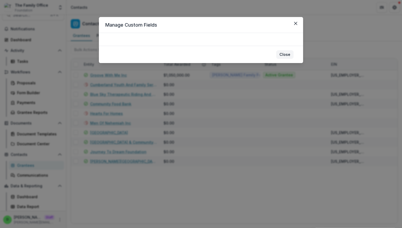
click at [282, 55] on button "Close" at bounding box center [284, 54] width 17 height 8
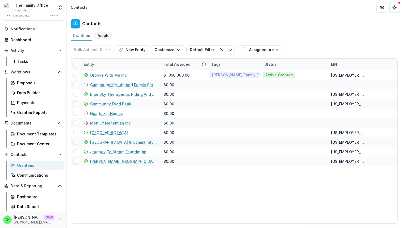
click at [100, 35] on div "People" at bounding box center [102, 36] width 17 height 8
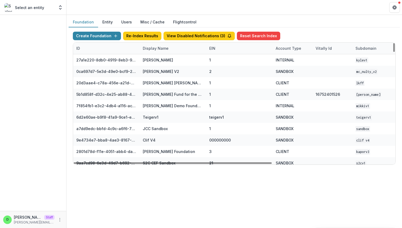
click at [155, 48] on div "Display Name" at bounding box center [155, 48] width 32 height 6
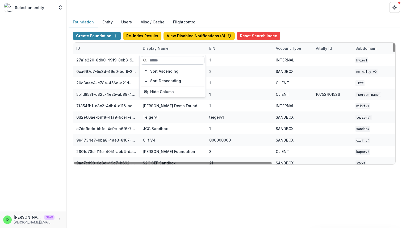
click at [155, 60] on input at bounding box center [173, 60] width 64 height 8
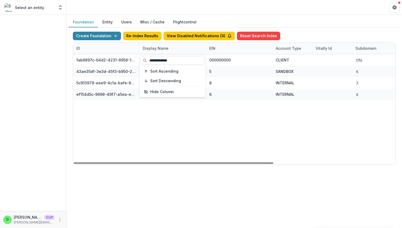
type input "**********"
click at [190, 120] on div "1ab8897c-64d2-4231-8958-1413730cfce8 The Family Office 000000000 CLIENT TFO [DA…" at bounding box center [332, 109] width 518 height 110
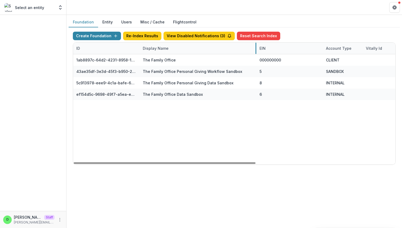
drag, startPoint x: 205, startPoint y: 47, endPoint x: 256, endPoint y: 48, distance: 50.2
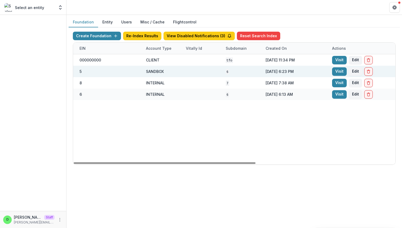
scroll to position [0, 246]
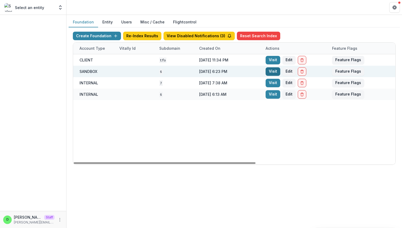
click at [274, 70] on link "Visit" at bounding box center [272, 71] width 15 height 8
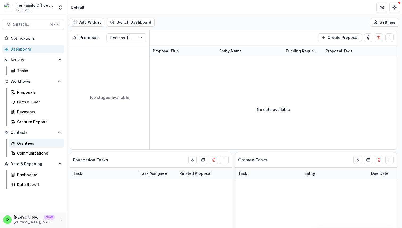
click at [36, 143] on div "Grantees" at bounding box center [38, 143] width 43 height 6
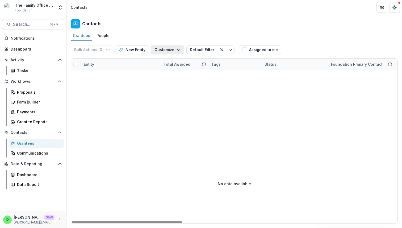
click at [168, 50] on button "Customize" at bounding box center [167, 49] width 33 height 8
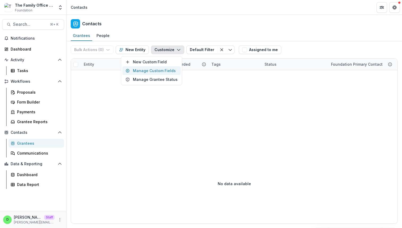
click at [163, 69] on button "Manage Custom Fields" at bounding box center [151, 70] width 58 height 9
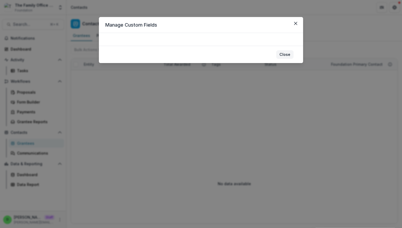
click at [288, 54] on button "Close" at bounding box center [284, 54] width 17 height 8
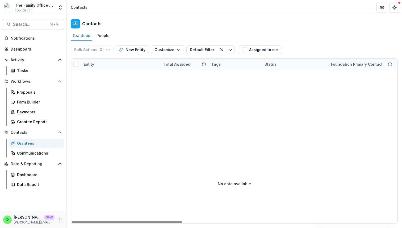
click at [62, 221] on icon "More" at bounding box center [60, 219] width 4 height 4
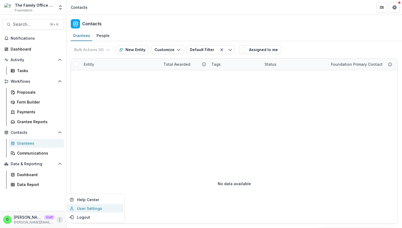
click at [82, 209] on link "User Settings" at bounding box center [94, 208] width 57 height 9
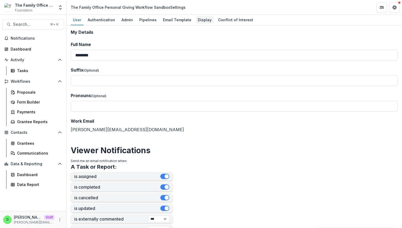
click at [195, 22] on div "Display" at bounding box center [204, 20] width 18 height 8
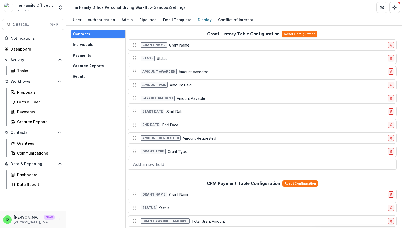
click at [86, 46] on button "Individuals" at bounding box center [98, 44] width 55 height 8
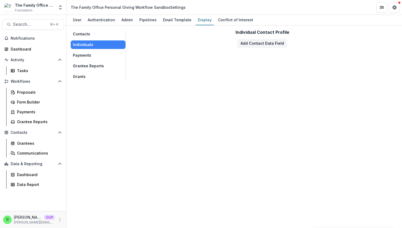
click at [86, 56] on button "Payments" at bounding box center [98, 55] width 55 height 8
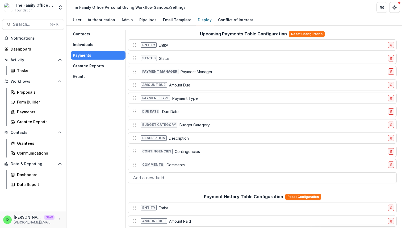
click at [87, 66] on button "Grantee Reports" at bounding box center [98, 66] width 55 height 8
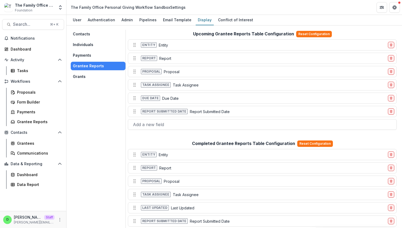
click at [85, 71] on div "Contacts Individuals Payments Grantee Reports Grants" at bounding box center [98, 55] width 55 height 51
click at [122, 18] on div "Admin" at bounding box center [127, 20] width 16 height 8
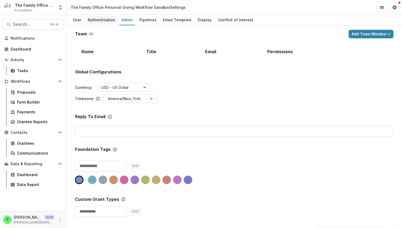
click at [103, 18] on div "Authentication" at bounding box center [102, 20] width 32 height 8
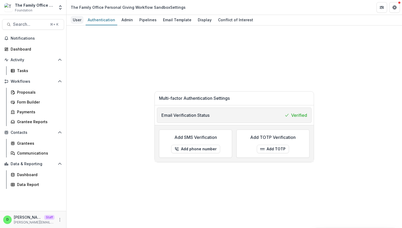
click at [80, 18] on div "User" at bounding box center [77, 20] width 13 height 8
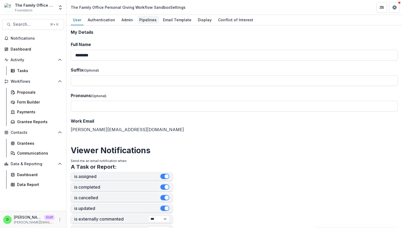
click at [142, 19] on div "Pipelines" at bounding box center [148, 20] width 22 height 8
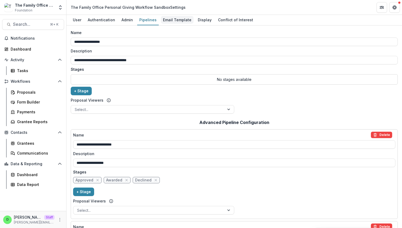
click at [171, 20] on div "Email Template" at bounding box center [177, 20] width 33 height 8
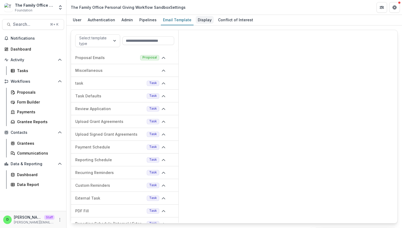
click at [199, 17] on div "Display" at bounding box center [204, 20] width 18 height 8
click at [59, 5] on icon "Open entity switcher" at bounding box center [60, 7] width 5 height 5
click at [295, 7] on header "The Family Office Personal Giving Workflow Sandbox Settings" at bounding box center [233, 7] width 335 height 15
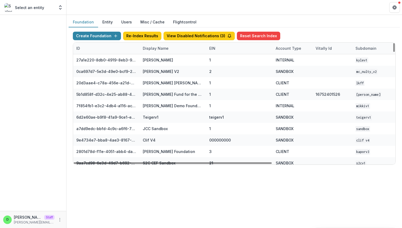
click at [155, 49] on div "Display Name" at bounding box center [155, 48] width 32 height 6
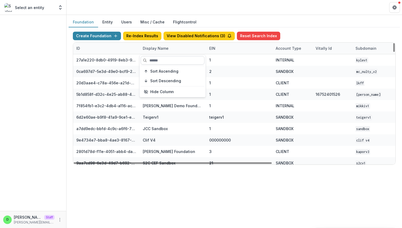
click at [163, 60] on input at bounding box center [173, 60] width 64 height 8
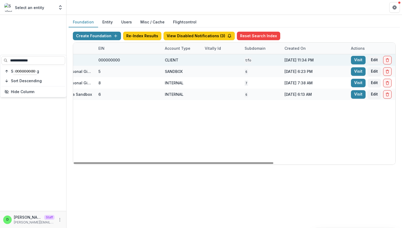
scroll to position [0, 196]
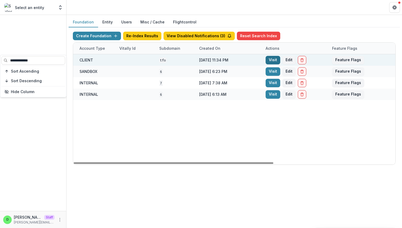
type input "**********"
click at [270, 60] on link "Visit" at bounding box center [272, 60] width 15 height 8
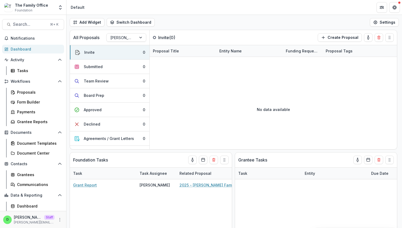
scroll to position [9, 0]
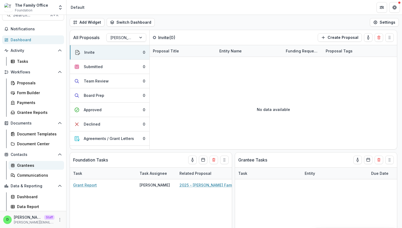
click at [37, 167] on div "Grantees" at bounding box center [38, 165] width 43 height 6
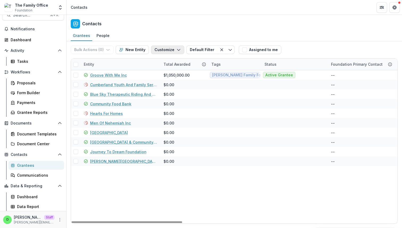
click at [165, 49] on button "Customize" at bounding box center [167, 49] width 33 height 8
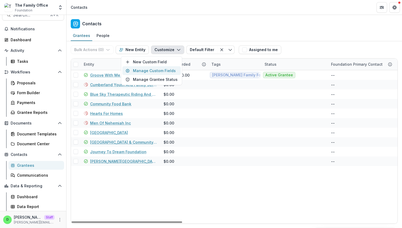
click at [166, 69] on button "Manage Custom Fields" at bounding box center [151, 70] width 58 height 9
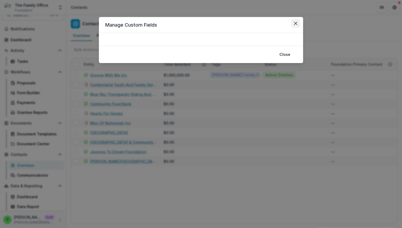
click at [292, 27] on button "Close" at bounding box center [295, 23] width 8 height 8
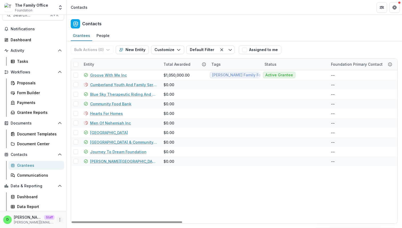
click at [58, 220] on icon "More" at bounding box center [60, 219] width 4 height 4
click at [85, 208] on link "User Settings" at bounding box center [93, 208] width 57 height 9
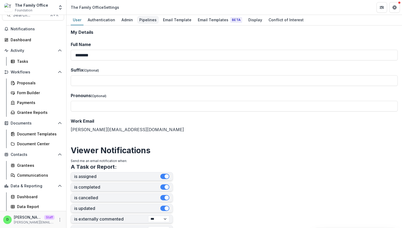
click at [143, 16] on div "Pipelines" at bounding box center [148, 20] width 22 height 8
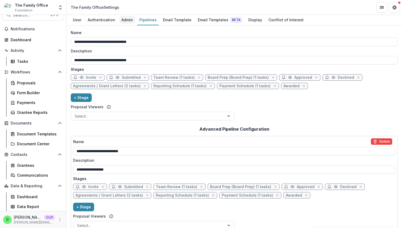
click at [124, 18] on div "Admin" at bounding box center [127, 20] width 16 height 8
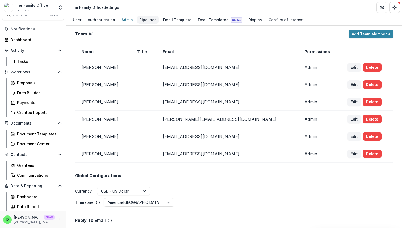
click at [146, 22] on div "Pipelines" at bounding box center [148, 20] width 22 height 8
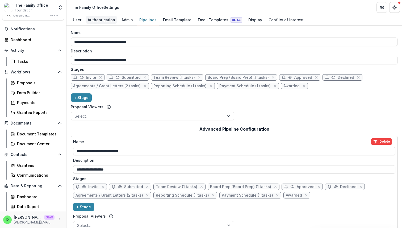
click at [105, 18] on div "Authentication" at bounding box center [102, 20] width 32 height 8
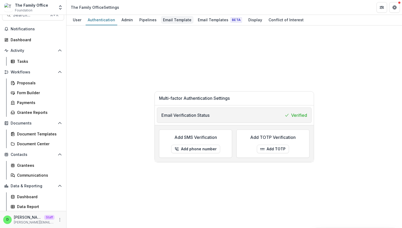
click at [166, 21] on div "Email Template" at bounding box center [177, 20] width 33 height 8
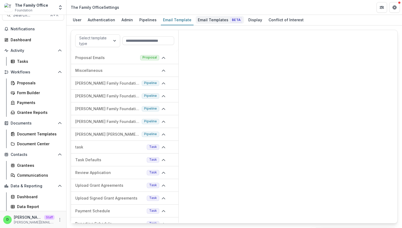
click at [203, 19] on div "Email Templates Beta" at bounding box center [219, 20] width 48 height 8
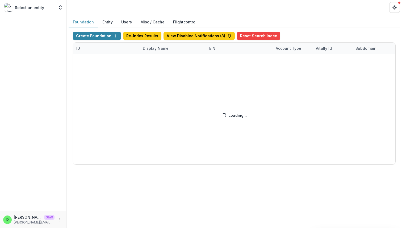
click at [156, 46] on div "Create Foundation Re-Index Results View Disabled Notifications ( 3 ) Reset Sear…" at bounding box center [234, 98] width 322 height 133
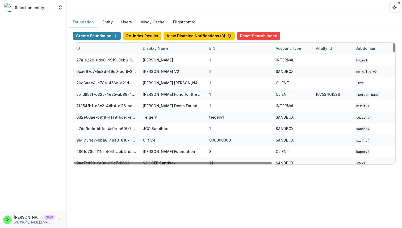
click at [155, 49] on div "Display Name" at bounding box center [155, 48] width 32 height 6
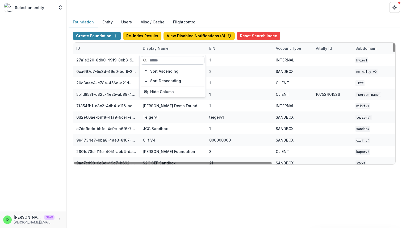
click at [156, 59] on input at bounding box center [173, 60] width 64 height 8
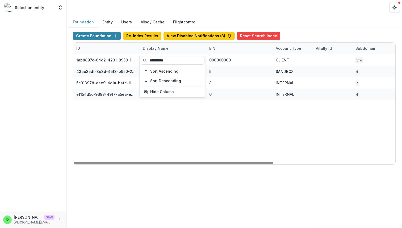
type input "**********"
click at [190, 130] on div "1ab8897c-64d2-4231-8958-1413730cfce8 The Family Office 000000000 CLIENT TFO [DA…" at bounding box center [332, 109] width 518 height 110
drag, startPoint x: 205, startPoint y: 48, endPoint x: 236, endPoint y: 47, distance: 31.1
click at [236, 47] on div "ID Display Name EIN Account Type Vitally Id Subdomain Created on Actions Featur…" at bounding box center [332, 47] width 518 height 11
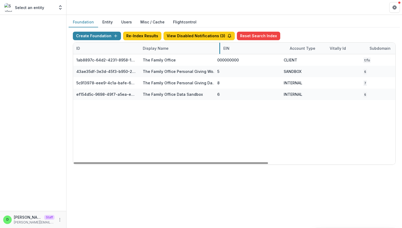
drag, startPoint x: 205, startPoint y: 46, endPoint x: 258, endPoint y: 46, distance: 53.1
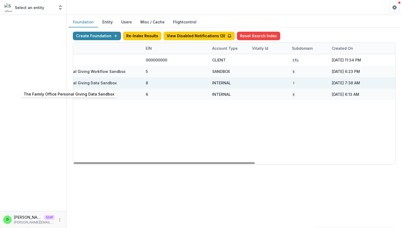
scroll to position [0, 133]
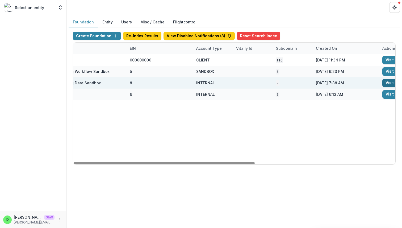
click at [385, 83] on link "Visit" at bounding box center [389, 83] width 15 height 8
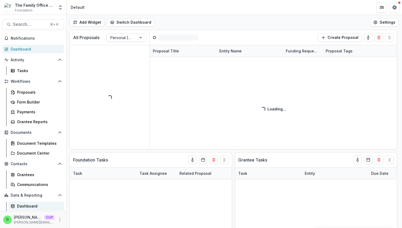
scroll to position [9, 0]
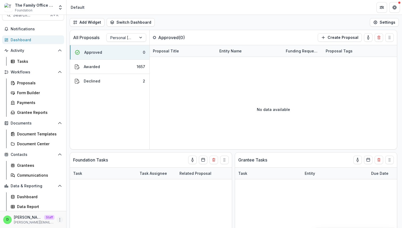
click at [59, 219] on icon "More" at bounding box center [60, 219] width 4 height 4
click at [86, 209] on link "User Settings" at bounding box center [93, 208] width 57 height 9
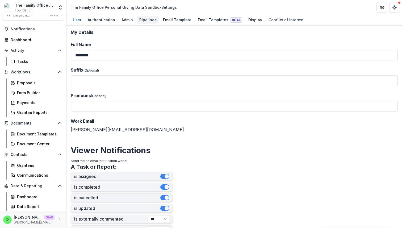
click at [143, 19] on div "Pipelines" at bounding box center [148, 20] width 22 height 8
